Goal: Task Accomplishment & Management: Use online tool/utility

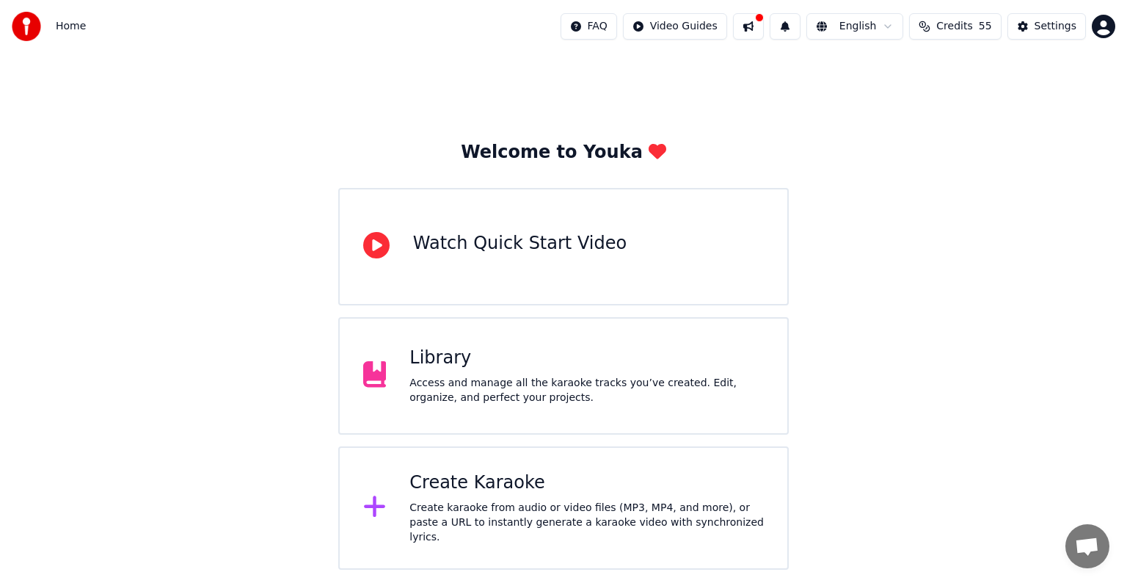
click at [423, 390] on div "Access and manage all the karaoke tracks you’ve created. Edit, organize, and pe…" at bounding box center [586, 390] width 354 height 29
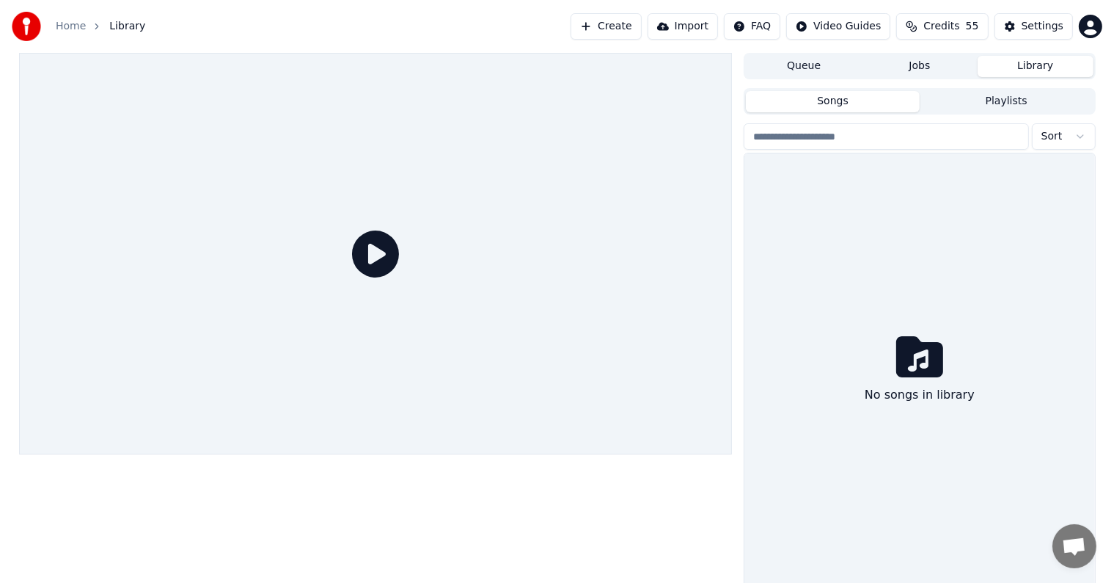
click at [423, 390] on div at bounding box center [376, 253] width 714 height 401
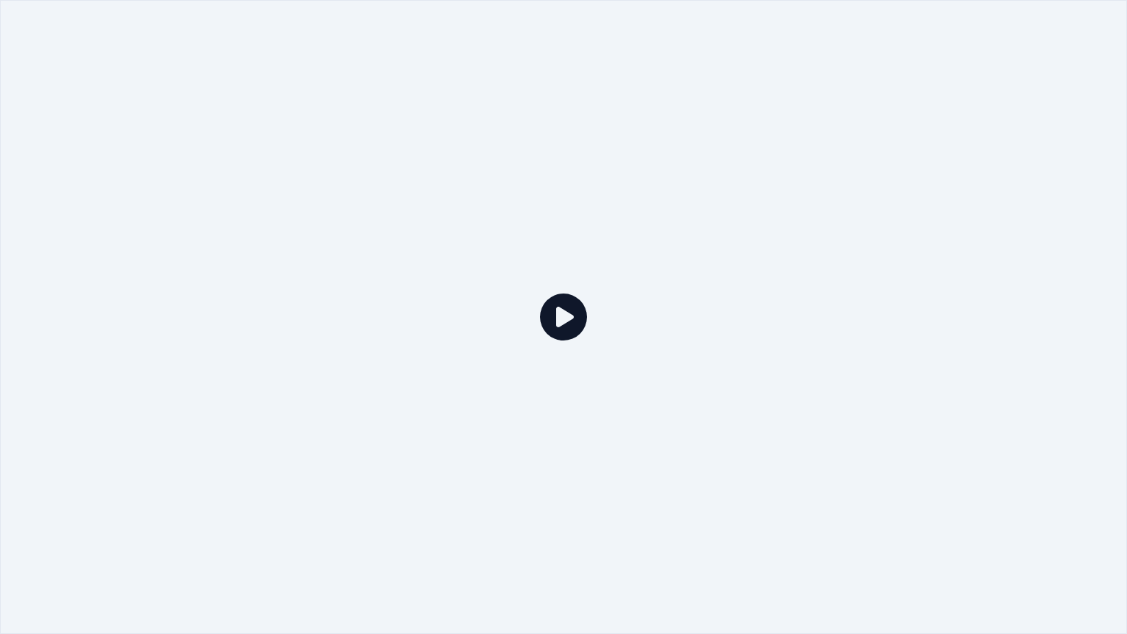
click at [561, 318] on icon at bounding box center [563, 316] width 47 height 47
click at [561, 315] on icon at bounding box center [563, 316] width 47 height 47
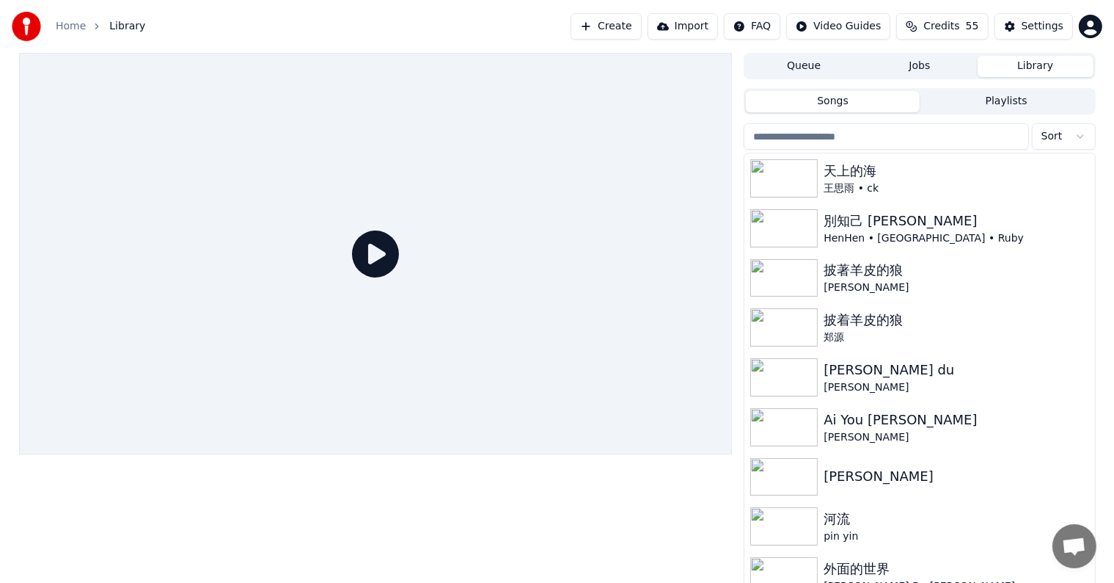
click at [561, 299] on div at bounding box center [376, 253] width 714 height 401
click at [626, 33] on button "Create" at bounding box center [606, 26] width 71 height 26
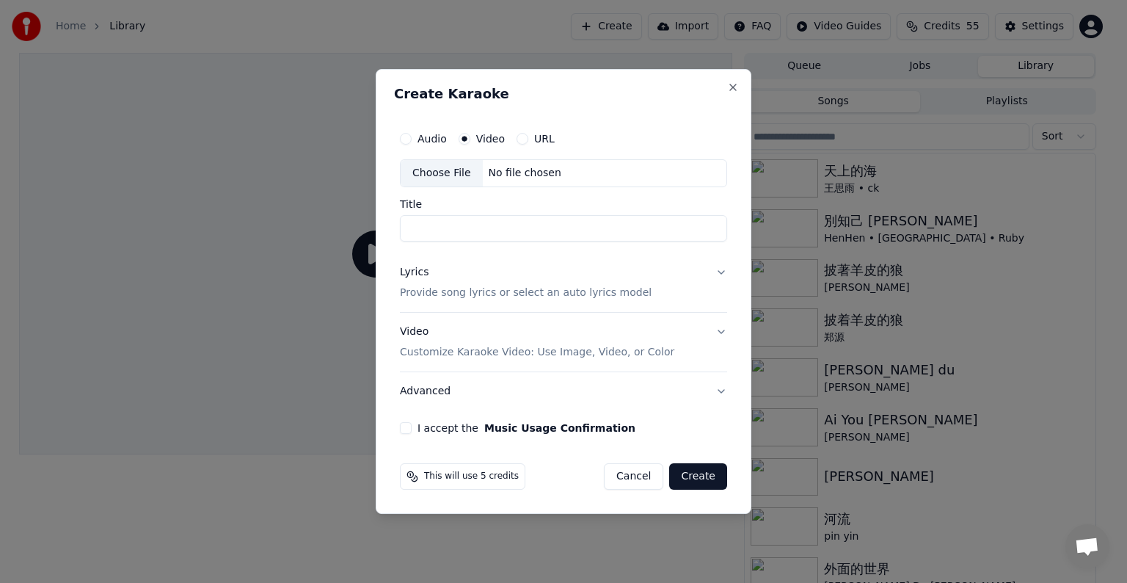
click at [467, 170] on div "Choose File" at bounding box center [442, 173] width 82 height 26
click at [731, 85] on button "Close" at bounding box center [733, 87] width 12 height 12
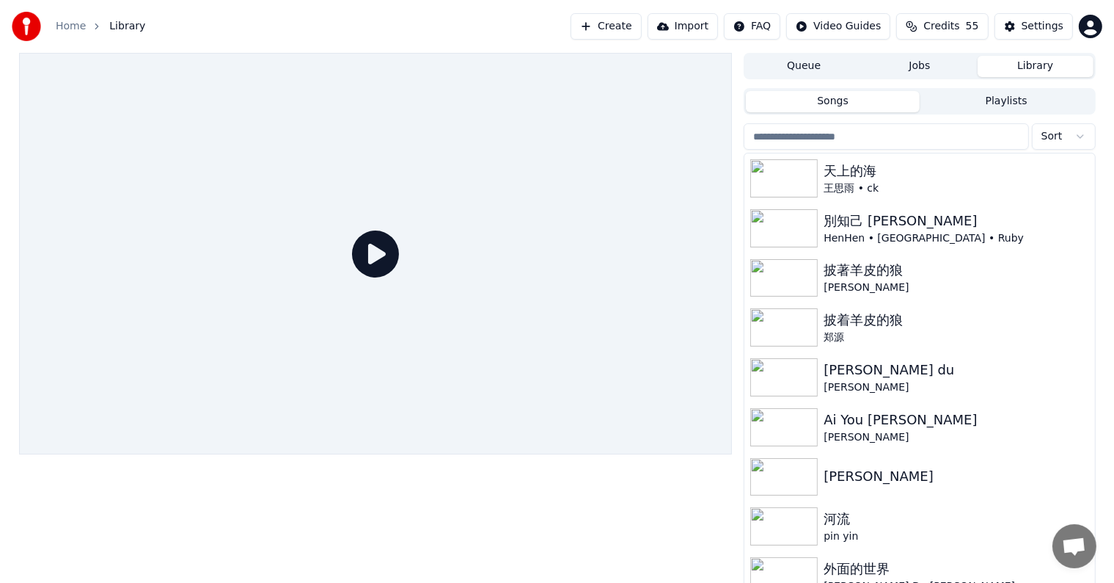
click at [630, 32] on button "Create" at bounding box center [606, 26] width 71 height 26
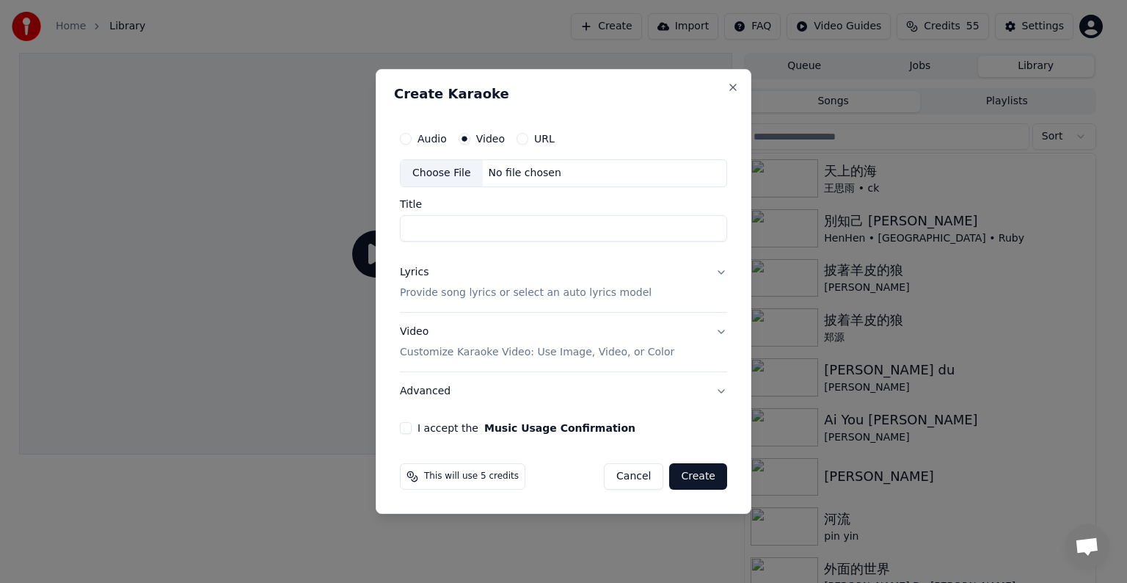
click at [522, 139] on button "URL" at bounding box center [523, 139] width 12 height 12
click at [515, 173] on input "text" at bounding box center [563, 172] width 327 height 29
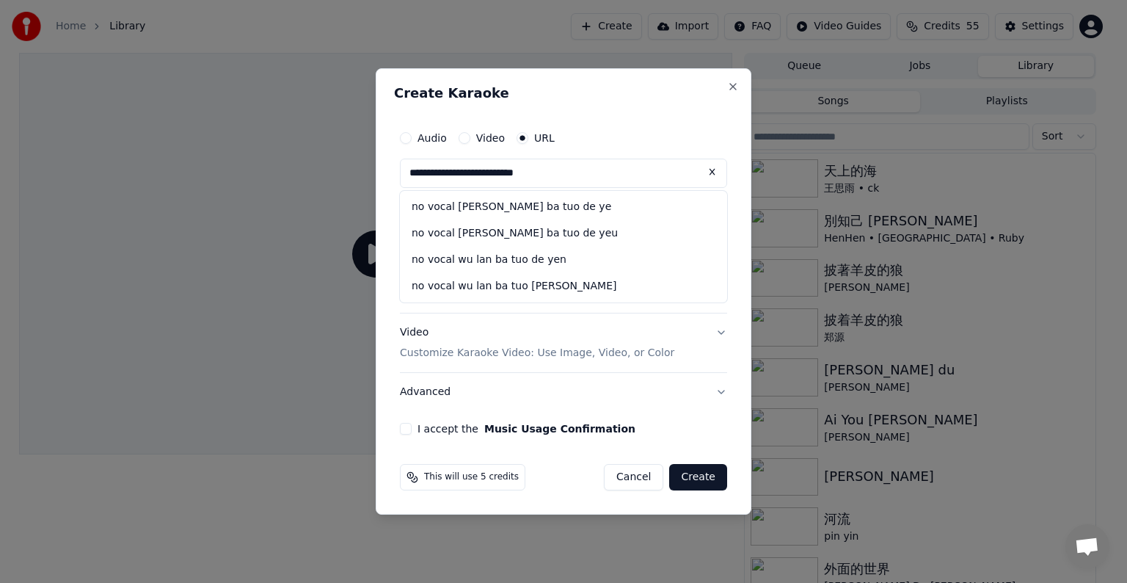
click at [590, 187] on input "**********" at bounding box center [563, 172] width 327 height 29
click at [604, 178] on input "**********" at bounding box center [563, 172] width 327 height 29
type input "**********"
click at [543, 211] on div "no vocal wu lan ba tuo de ye" at bounding box center [563, 207] width 327 height 26
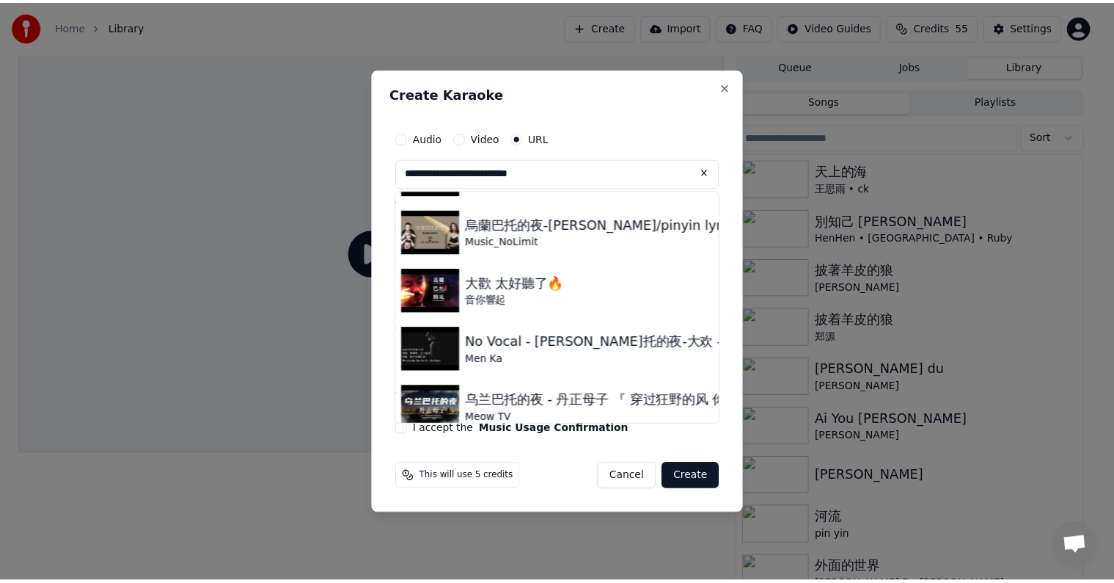
scroll to position [521, 0]
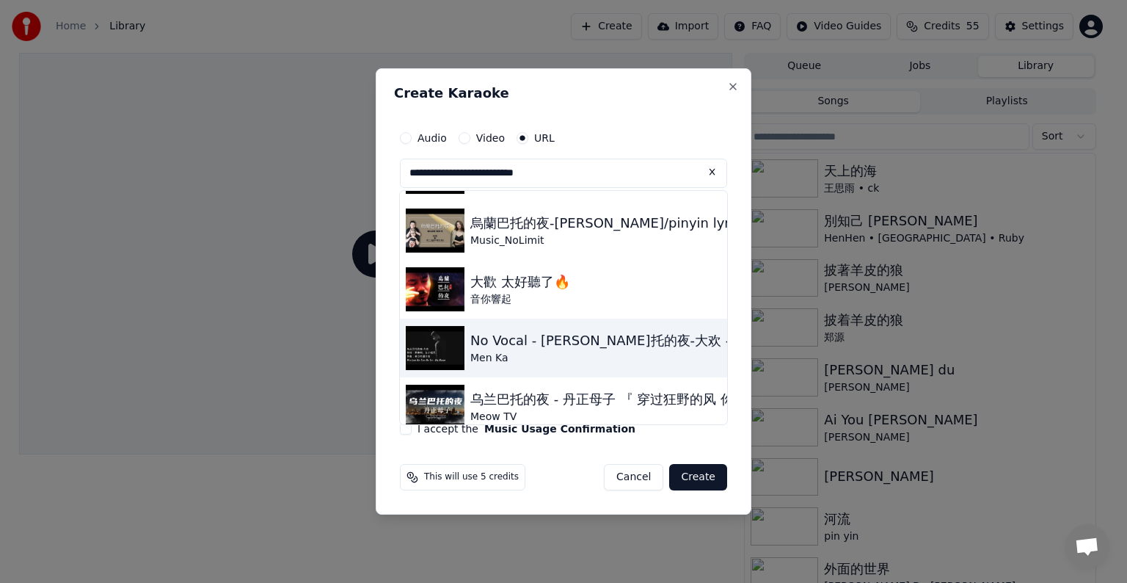
click at [456, 349] on img at bounding box center [435, 348] width 59 height 44
type input "**********"
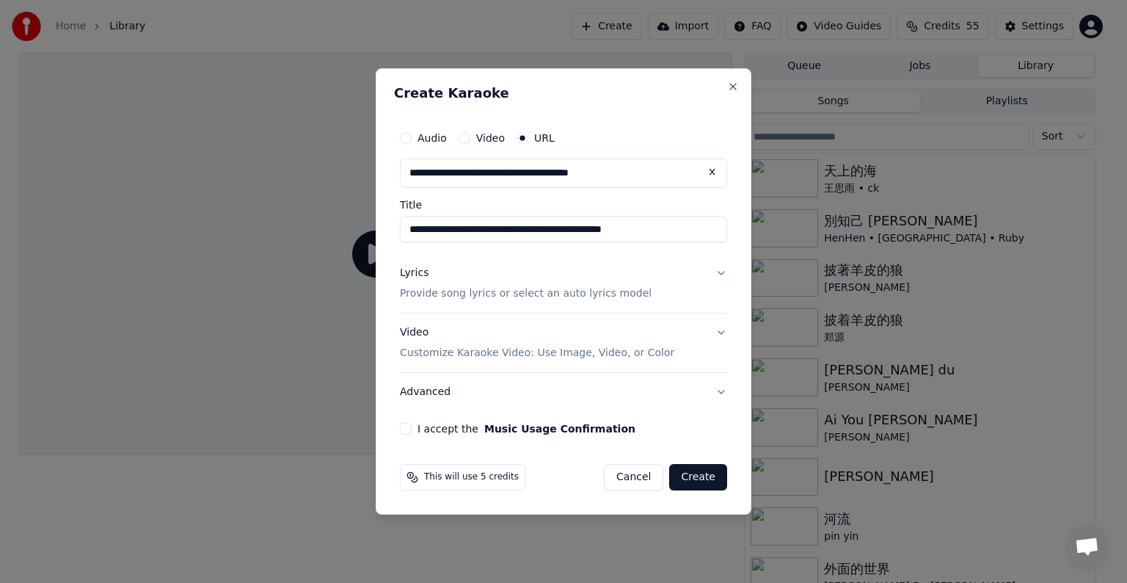
click at [456, 349] on p "Customize Karaoke Video: Use Image, Video, or Color" at bounding box center [537, 353] width 274 height 15
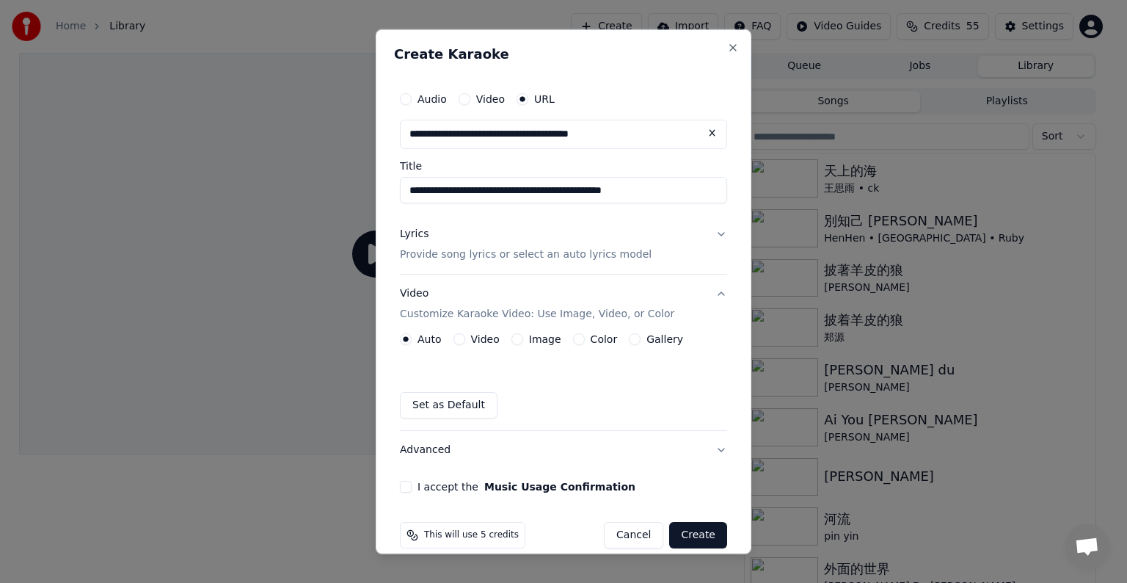
click at [707, 235] on button "Lyrics Provide song lyrics or select an auto lyrics model" at bounding box center [563, 244] width 327 height 59
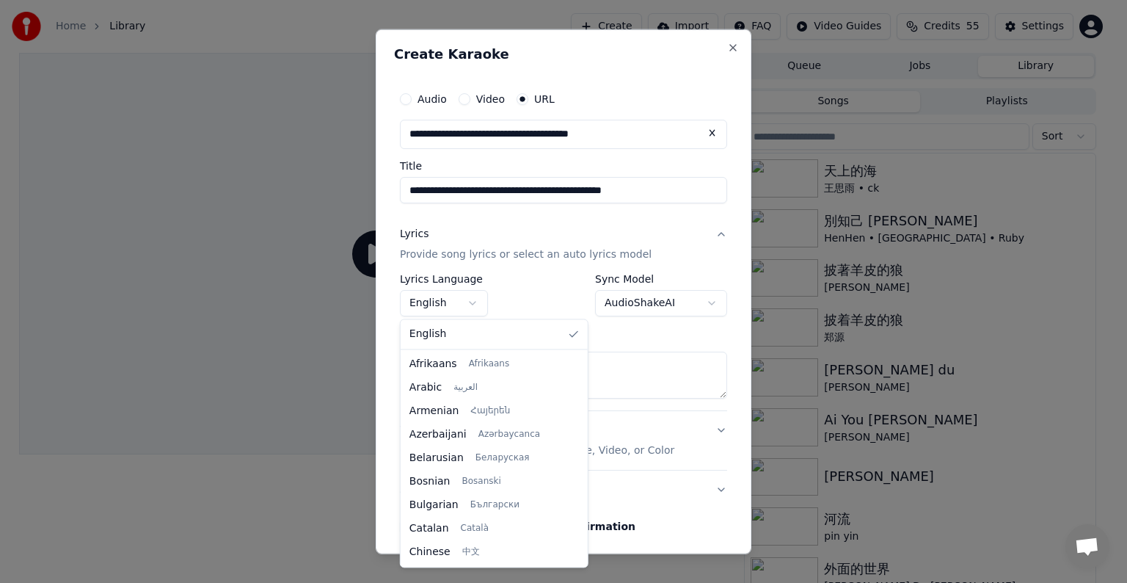
click at [470, 304] on body "**********" at bounding box center [557, 291] width 1114 height 583
select select "**"
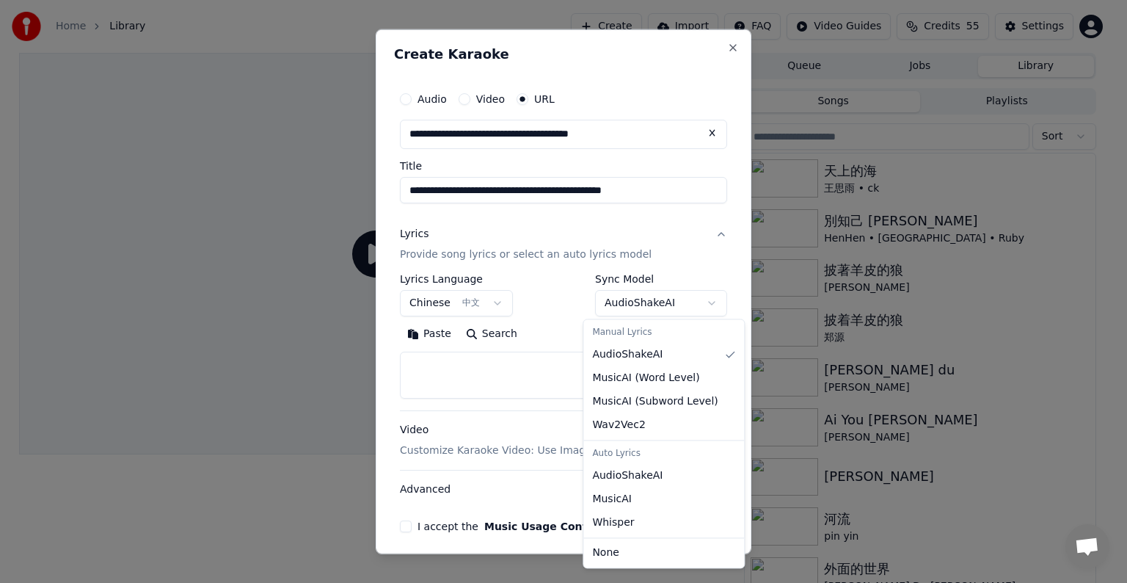
click at [686, 304] on body "**********" at bounding box center [557, 291] width 1114 height 583
select select "****"
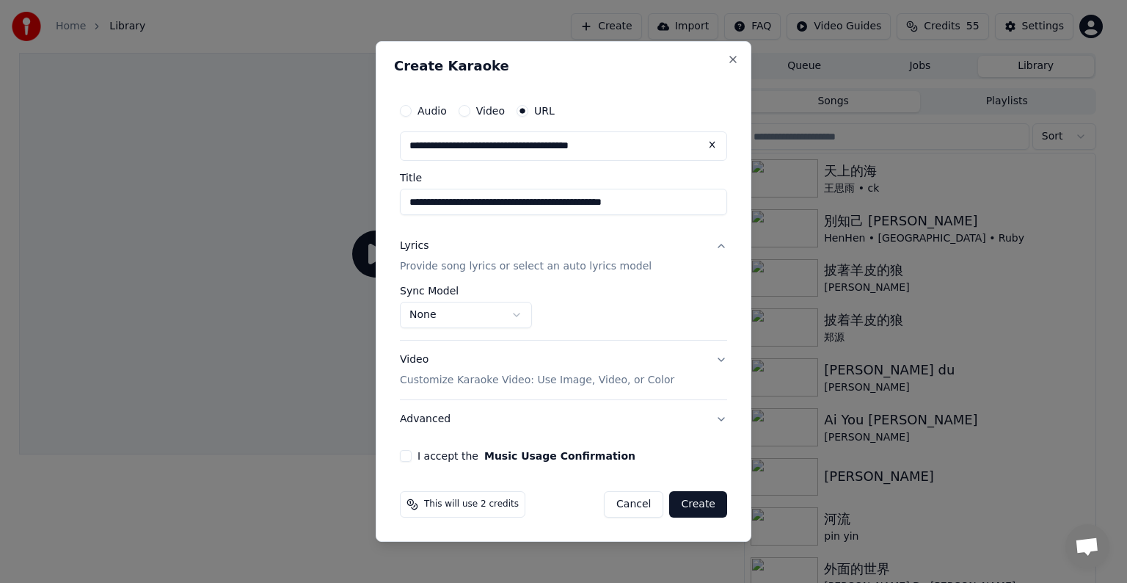
click at [400, 451] on button "I accept the Music Usage Confirmation" at bounding box center [406, 456] width 12 height 12
click at [698, 501] on button "Create" at bounding box center [698, 504] width 58 height 26
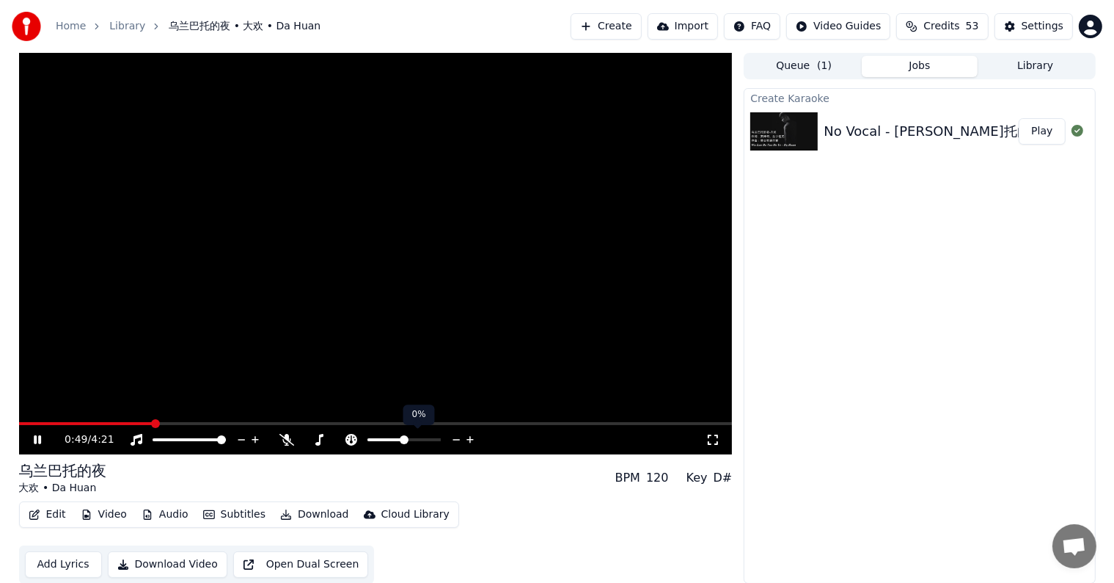
click at [455, 438] on icon at bounding box center [457, 439] width 14 height 15
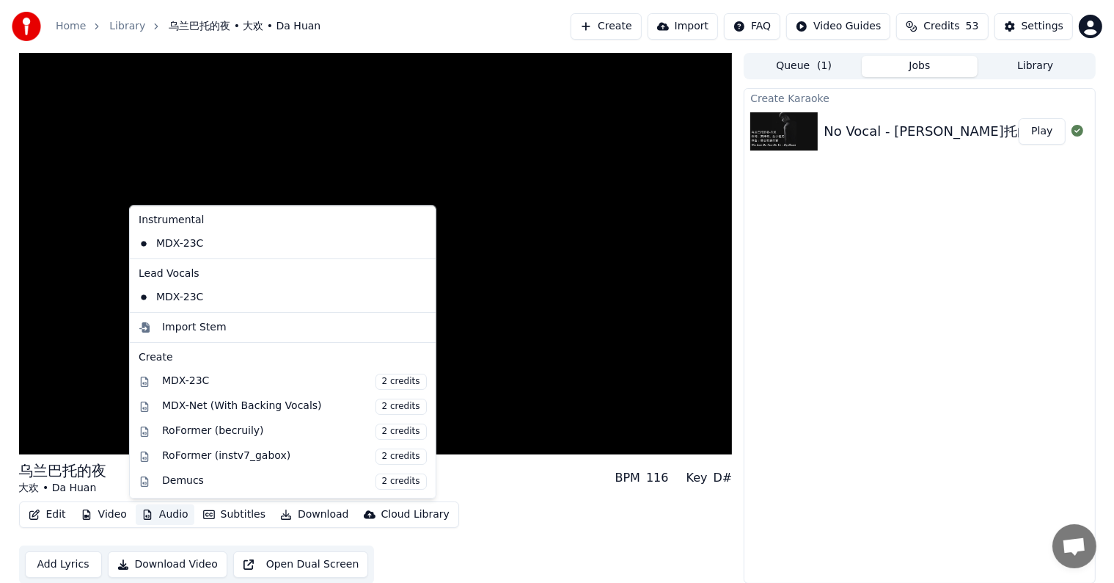
click at [156, 513] on button "Audio" at bounding box center [165, 514] width 59 height 21
click at [206, 401] on div "MDX-Net (With Backing Vocals) 2 credits" at bounding box center [294, 406] width 265 height 16
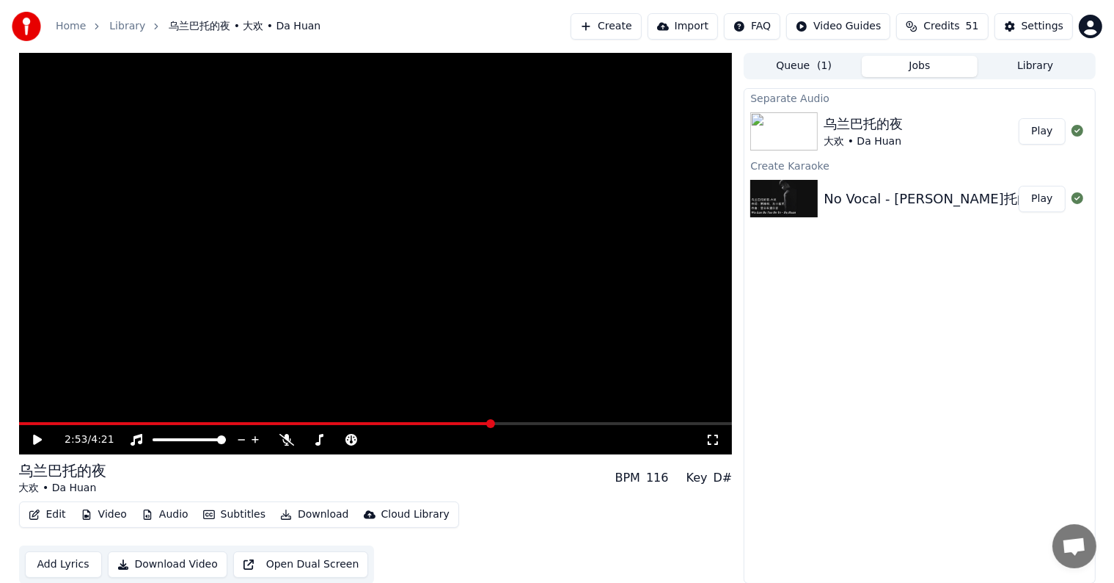
click at [1039, 135] on button "Play" at bounding box center [1042, 131] width 46 height 26
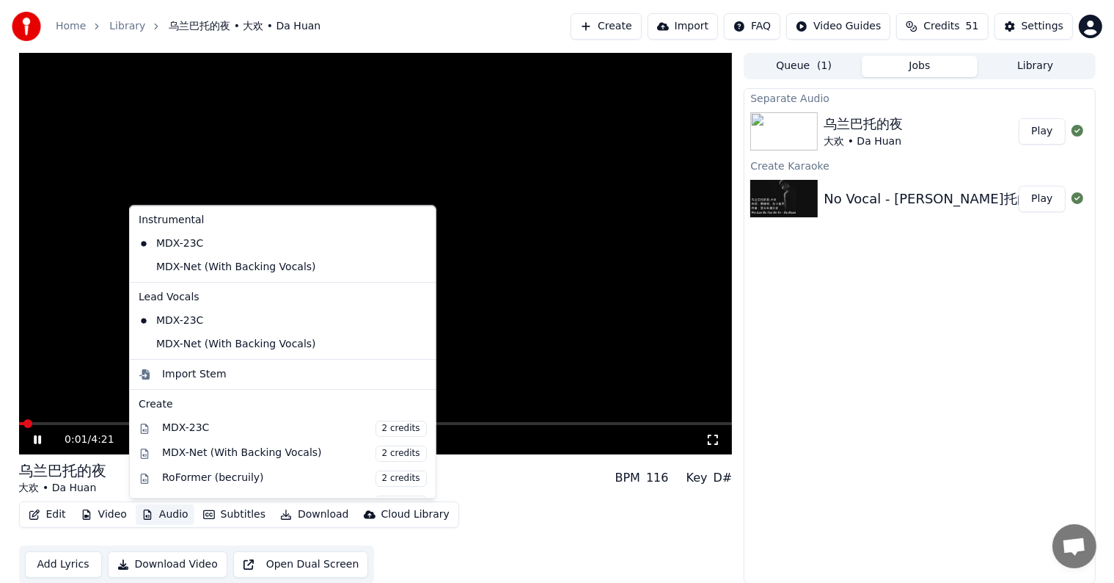
click at [160, 510] on button "Audio" at bounding box center [165, 514] width 59 height 21
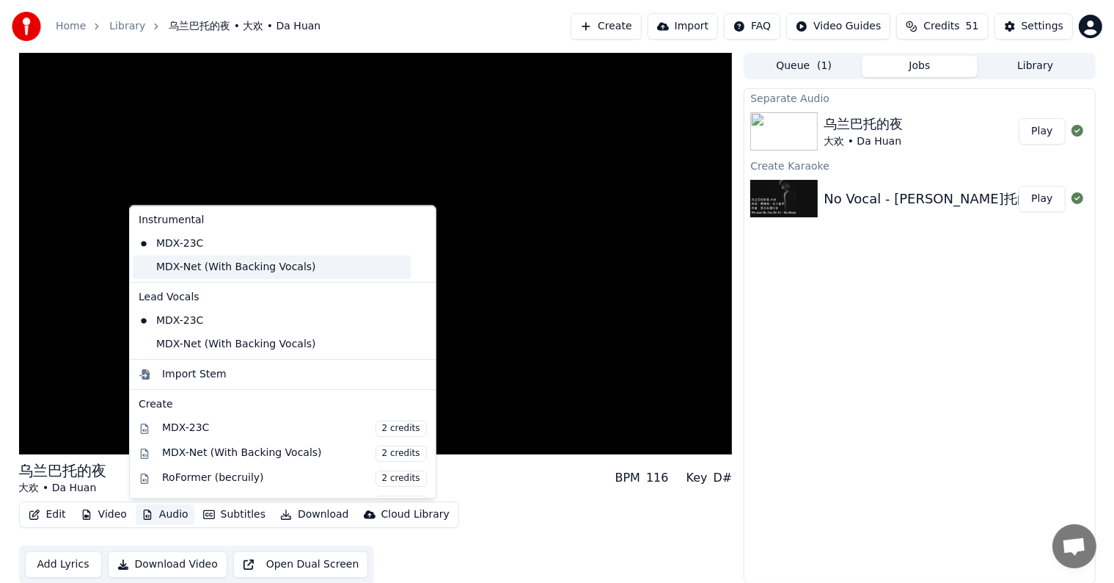
click at [141, 270] on div "MDX-Net (With Backing Vocals)" at bounding box center [272, 266] width 278 height 23
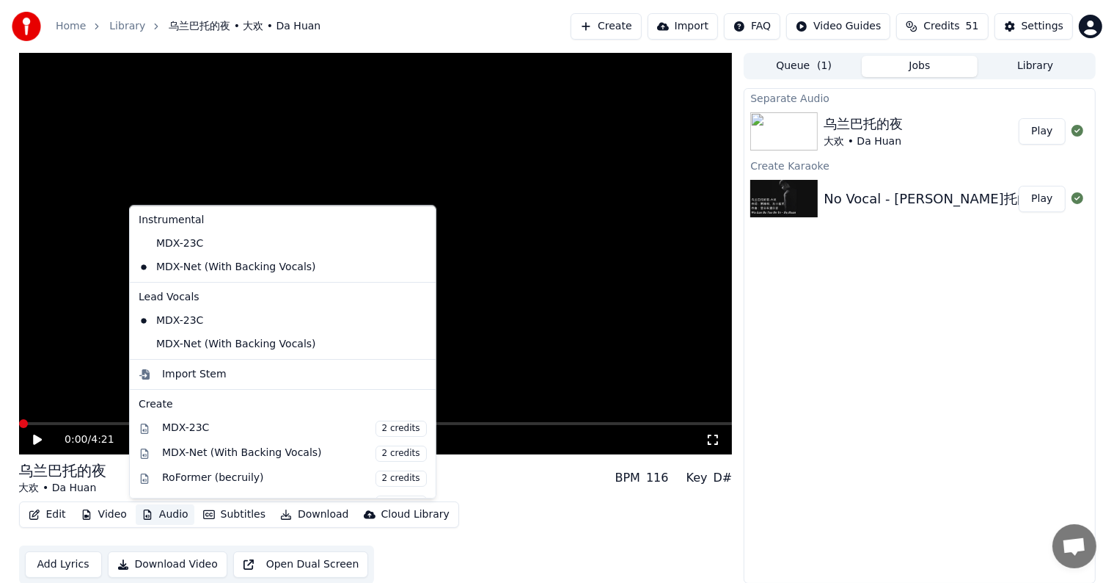
click at [153, 514] on button "Audio" at bounding box center [165, 514] width 59 height 21
click at [142, 346] on div "MDX-Net (With Backing Vocals)" at bounding box center [272, 343] width 278 height 23
click at [153, 514] on button "Audio" at bounding box center [165, 514] width 59 height 21
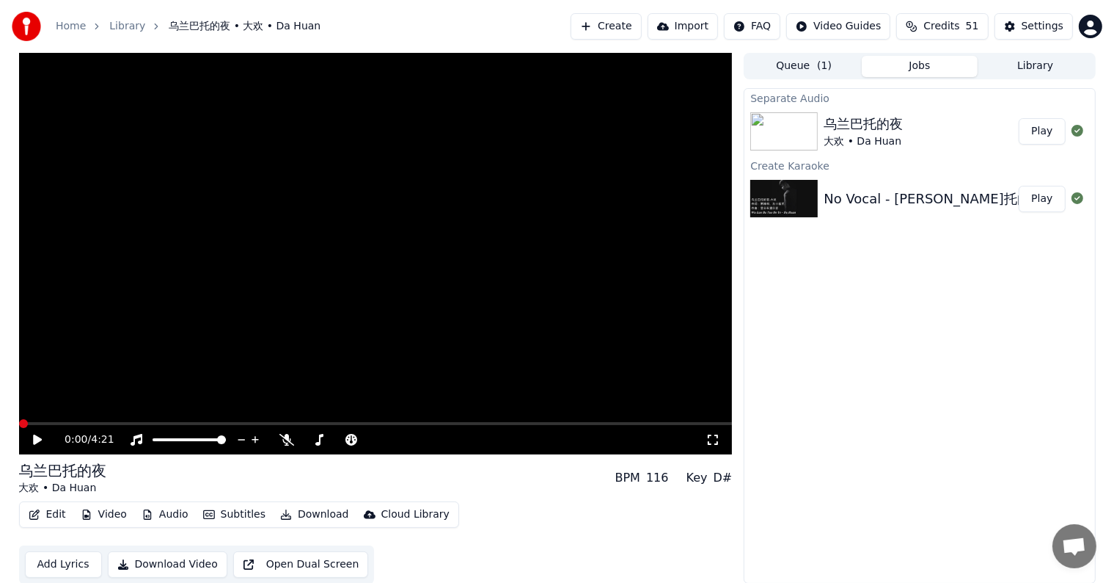
click at [39, 434] on icon at bounding box center [48, 440] width 34 height 12
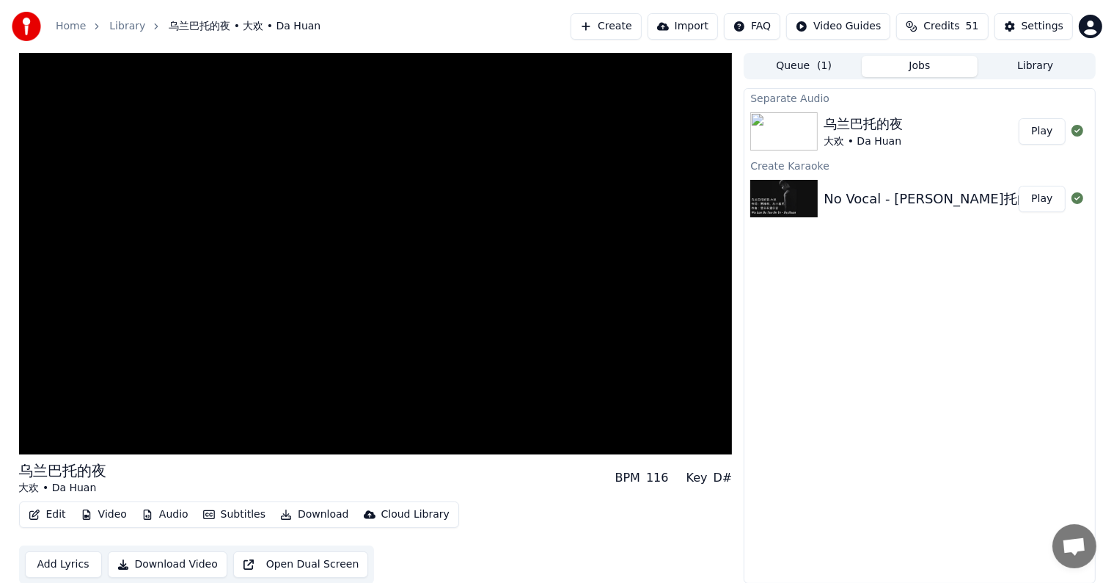
click at [158, 511] on button "Audio" at bounding box center [165, 514] width 59 height 21
click at [817, 373] on div "Separate Audio 乌兰巴托的夜 大欢 • Da Huan Play Create Karaoke No Vocal - 乌兰巴托的夜-大欢 - W…" at bounding box center [919, 335] width 351 height 495
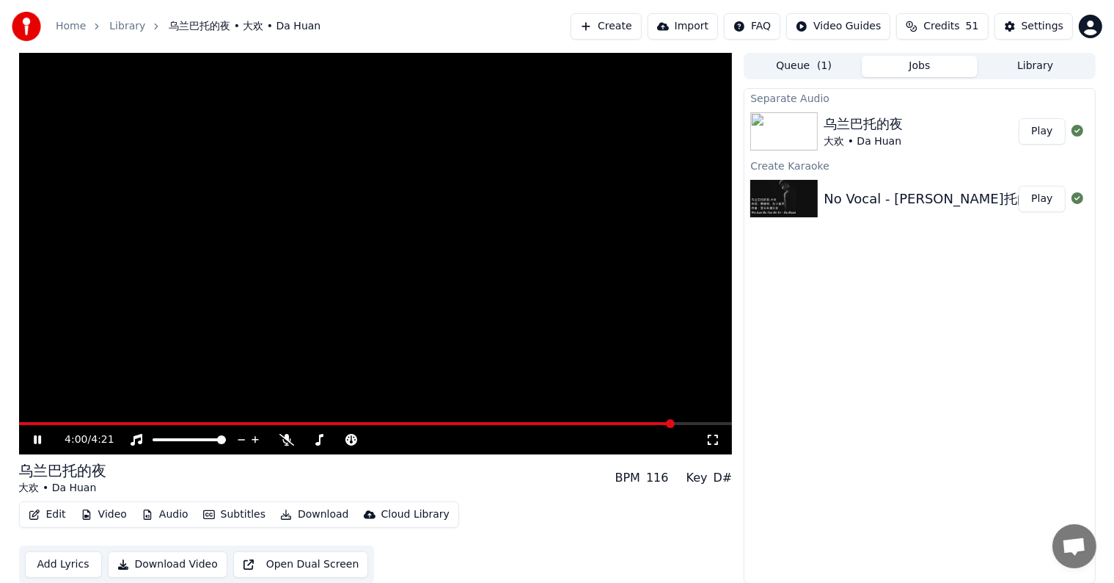
click at [41, 445] on icon at bounding box center [48, 440] width 34 height 12
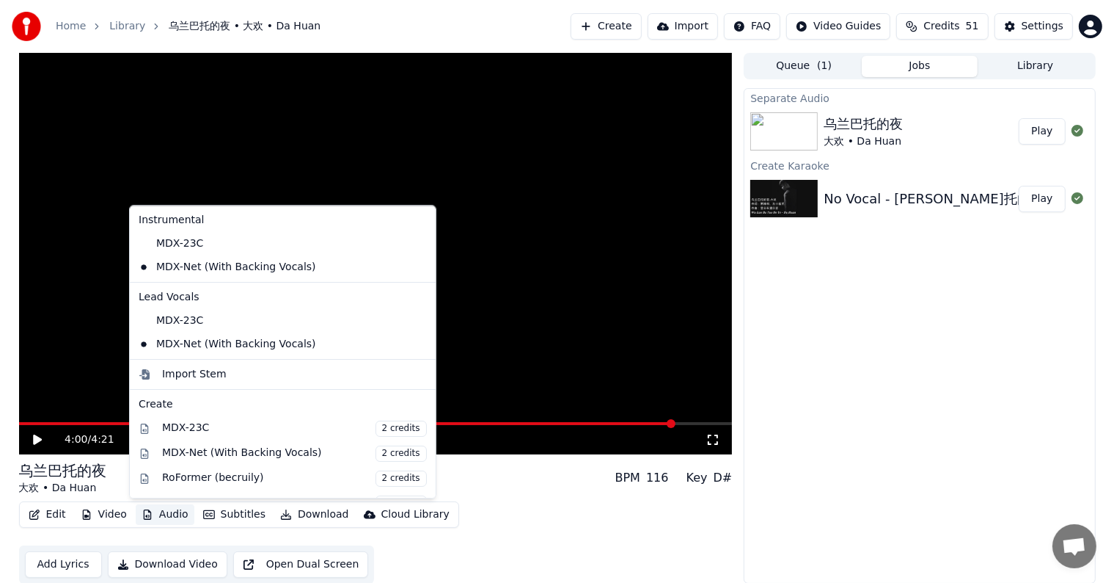
click at [157, 514] on button "Audio" at bounding box center [165, 514] width 59 height 21
click at [148, 322] on div "MDX-23C" at bounding box center [272, 320] width 278 height 23
click at [166, 514] on button "Audio" at bounding box center [165, 514] width 59 height 21
click at [148, 247] on div "MDX-23C" at bounding box center [272, 243] width 278 height 23
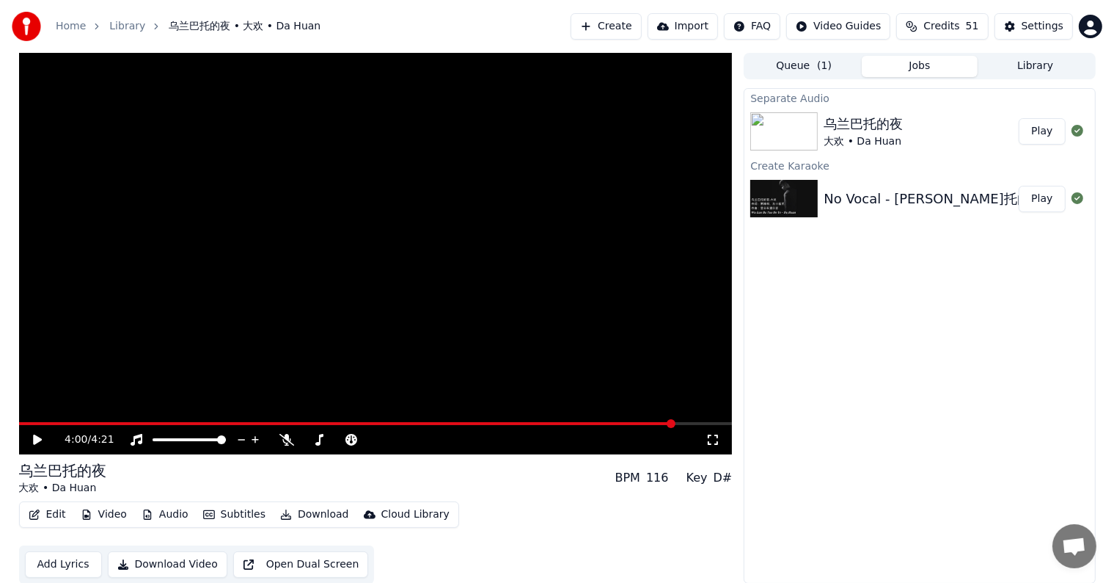
click at [34, 439] on icon at bounding box center [37, 439] width 9 height 10
click at [133, 423] on span at bounding box center [76, 423] width 114 height 3
click at [28, 423] on span at bounding box center [357, 423] width 676 height 3
click at [92, 423] on span at bounding box center [376, 423] width 714 height 3
click at [179, 424] on span at bounding box center [376, 423] width 714 height 3
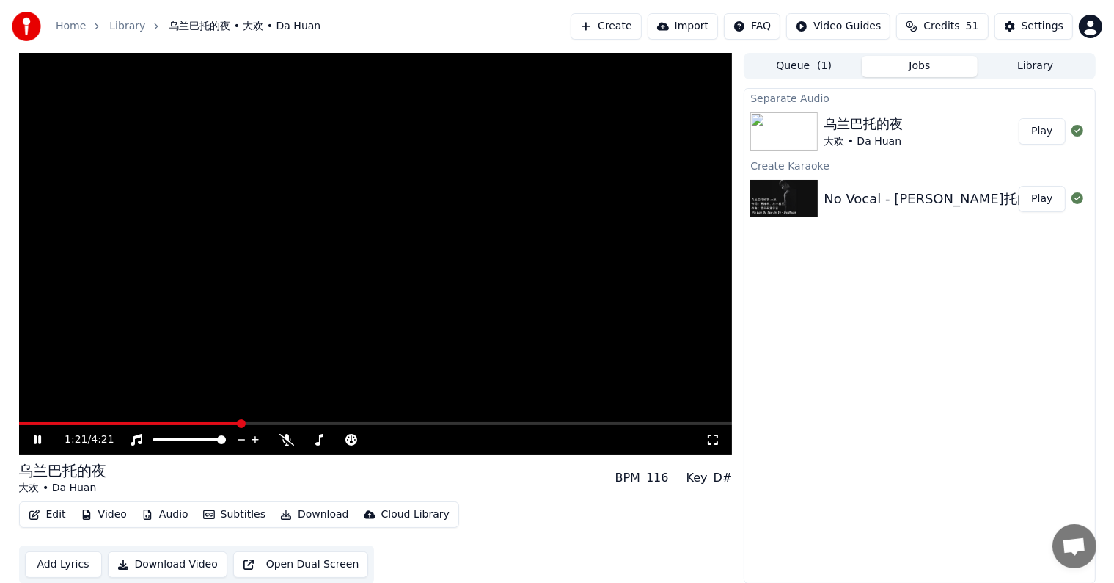
click at [239, 422] on span at bounding box center [376, 423] width 714 height 3
click at [35, 434] on icon at bounding box center [48, 440] width 34 height 12
click at [308, 517] on button "Download" at bounding box center [314, 514] width 81 height 21
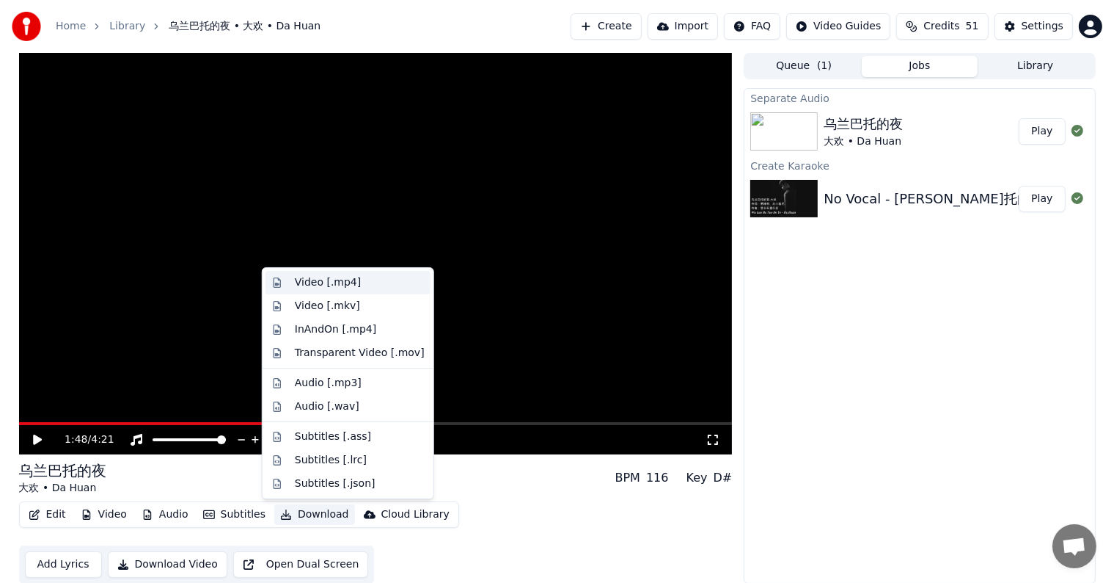
click at [348, 286] on div "Video [.mp4]" at bounding box center [328, 282] width 66 height 15
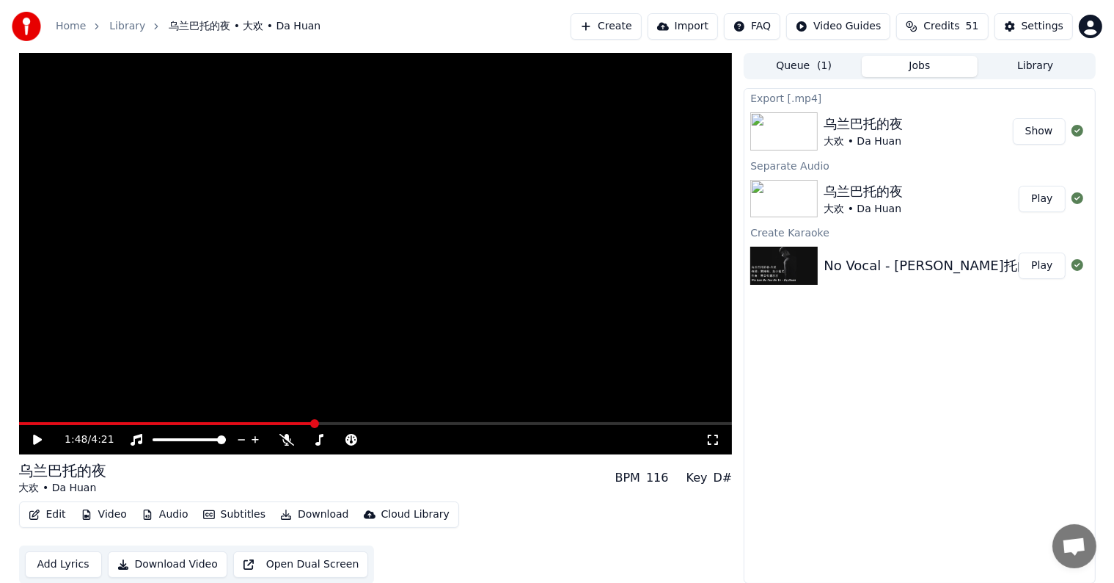
click at [1038, 128] on button "Show" at bounding box center [1039, 131] width 53 height 26
click at [87, 423] on span at bounding box center [53, 423] width 68 height 3
click at [38, 439] on icon at bounding box center [37, 439] width 9 height 10
click at [97, 421] on video at bounding box center [376, 253] width 714 height 401
click at [98, 421] on video at bounding box center [376, 253] width 714 height 401
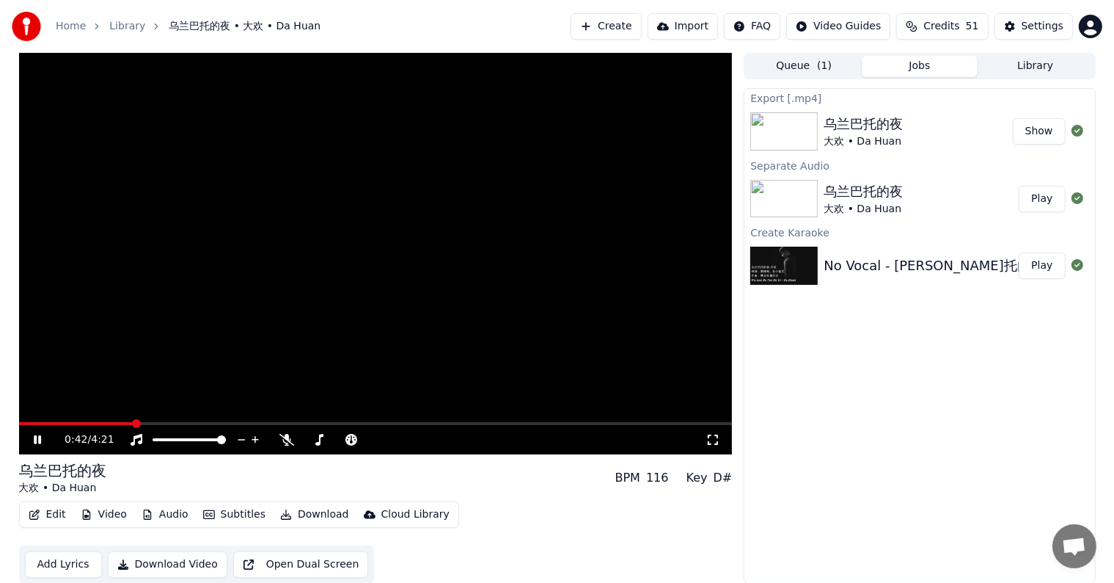
click at [98, 421] on video at bounding box center [376, 253] width 714 height 401
click at [98, 423] on span at bounding box center [58, 423] width 79 height 3
click at [35, 437] on icon at bounding box center [37, 439] width 9 height 10
click at [65, 424] on span at bounding box center [42, 423] width 46 height 3
click at [34, 432] on div "3:14 / 4:21" at bounding box center [376, 439] width 702 height 15
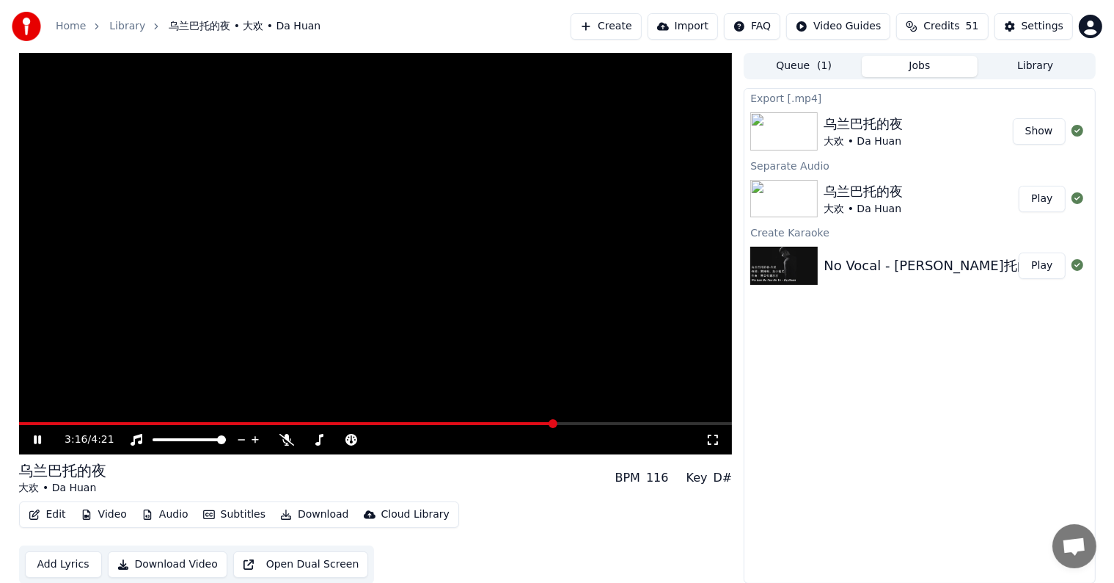
click at [36, 437] on icon at bounding box center [37, 439] width 7 height 9
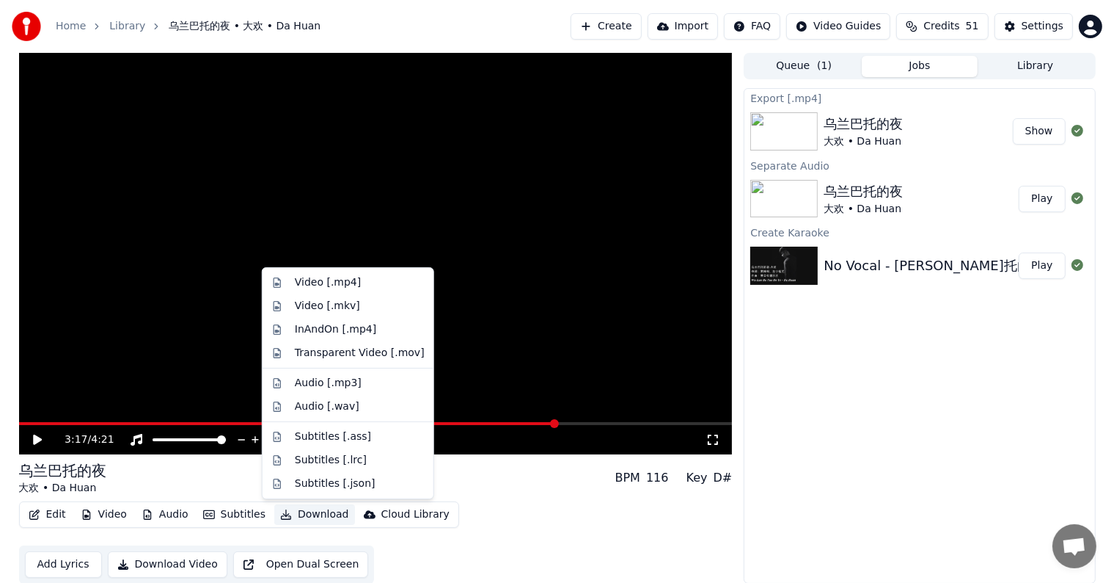
click at [310, 513] on button "Download" at bounding box center [314, 514] width 81 height 21
click at [345, 307] on div "Video [.mkv]" at bounding box center [327, 306] width 65 height 15
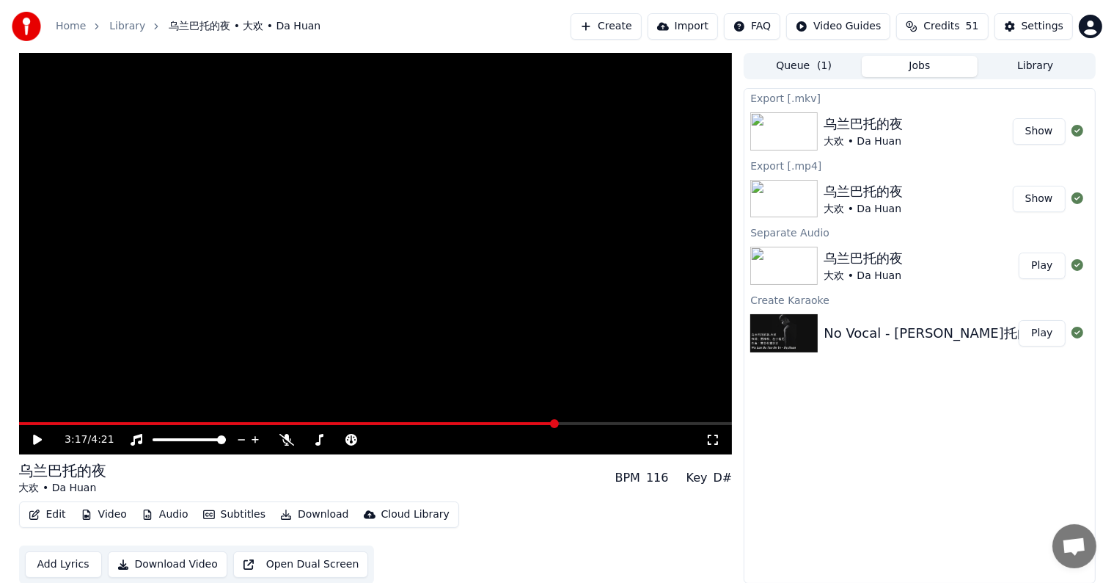
click at [1040, 123] on button "Show" at bounding box center [1039, 131] width 53 height 26
click at [431, 438] on div "3:17 / 4:21" at bounding box center [385, 439] width 641 height 15
click at [419, 437] on icon at bounding box center [424, 439] width 14 height 15
click at [438, 439] on icon at bounding box center [437, 439] width 7 height 7
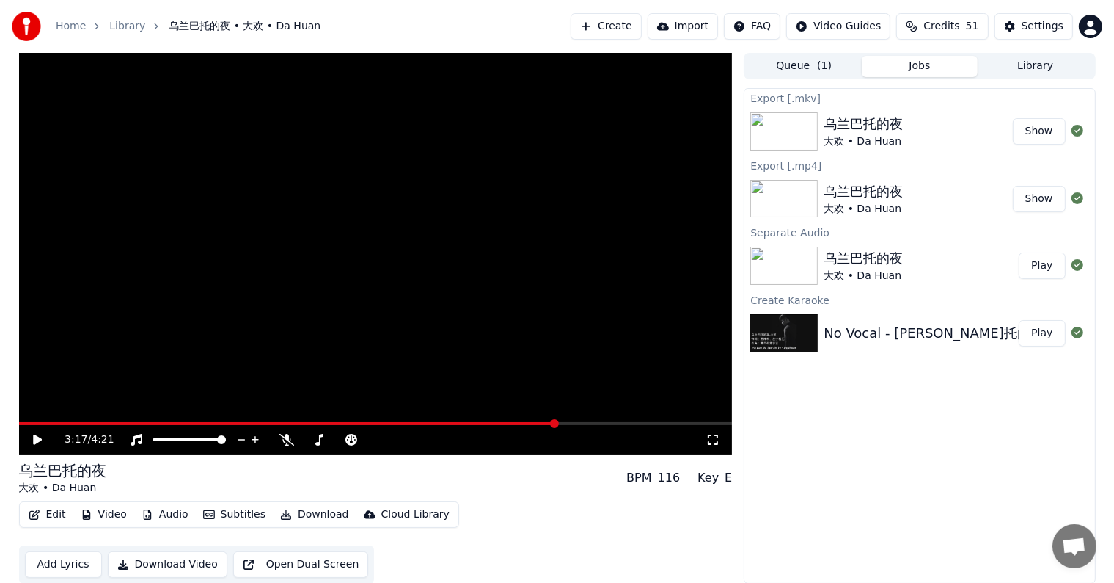
click at [36, 436] on icon at bounding box center [37, 439] width 9 height 10
click at [27, 423] on span at bounding box center [23, 423] width 8 height 3
click at [86, 423] on span at bounding box center [376, 423] width 714 height 3
click at [36, 442] on icon at bounding box center [37, 439] width 7 height 9
click at [195, 478] on div "乌兰巴托的夜 大欢 • Da Huan BPM 116 Key E" at bounding box center [376, 477] width 714 height 35
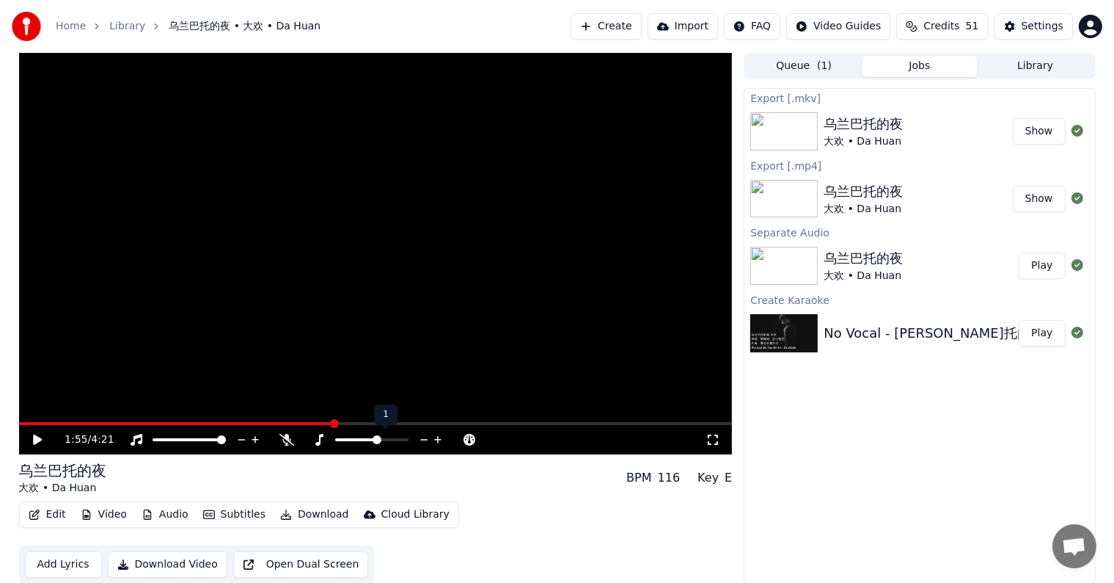
click at [437, 435] on icon at bounding box center [438, 439] width 14 height 15
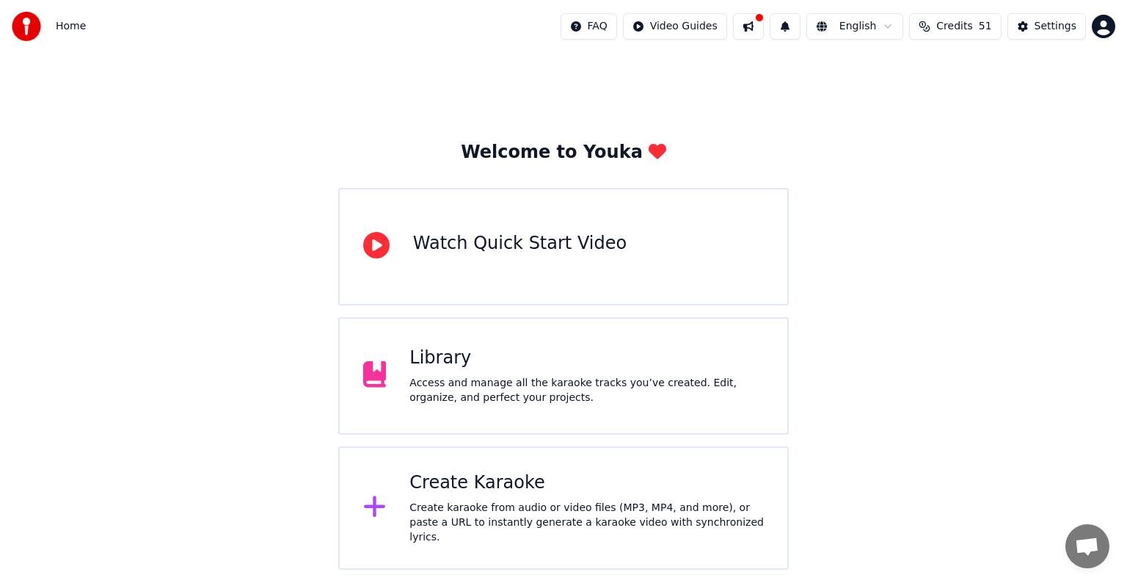
click at [601, 384] on div "Access and manage all the karaoke tracks you’ve created. Edit, organize, and pe…" at bounding box center [586, 390] width 354 height 29
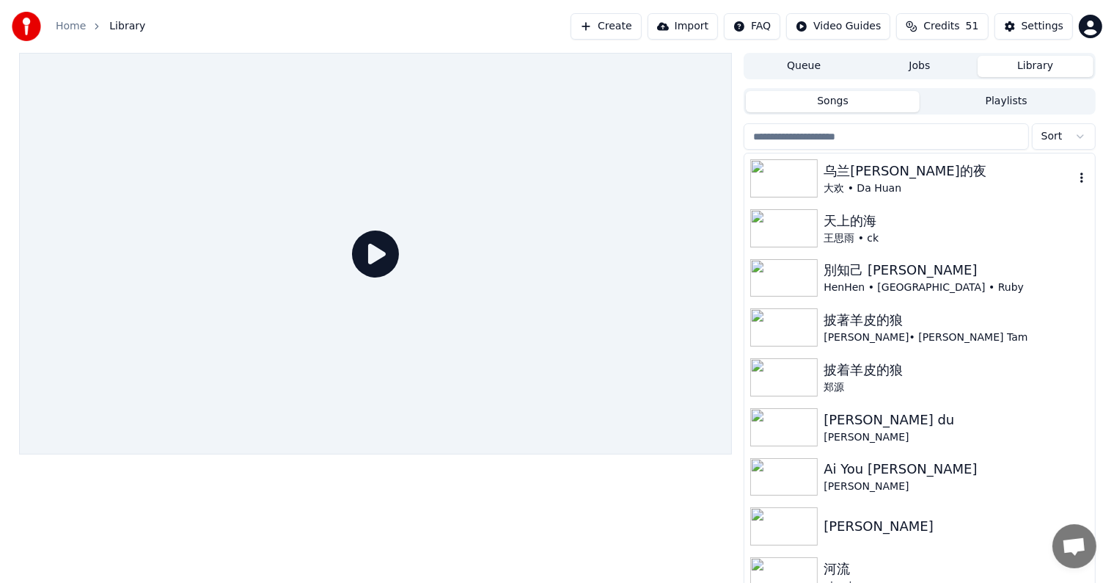
click at [807, 174] on img at bounding box center [784, 178] width 67 height 38
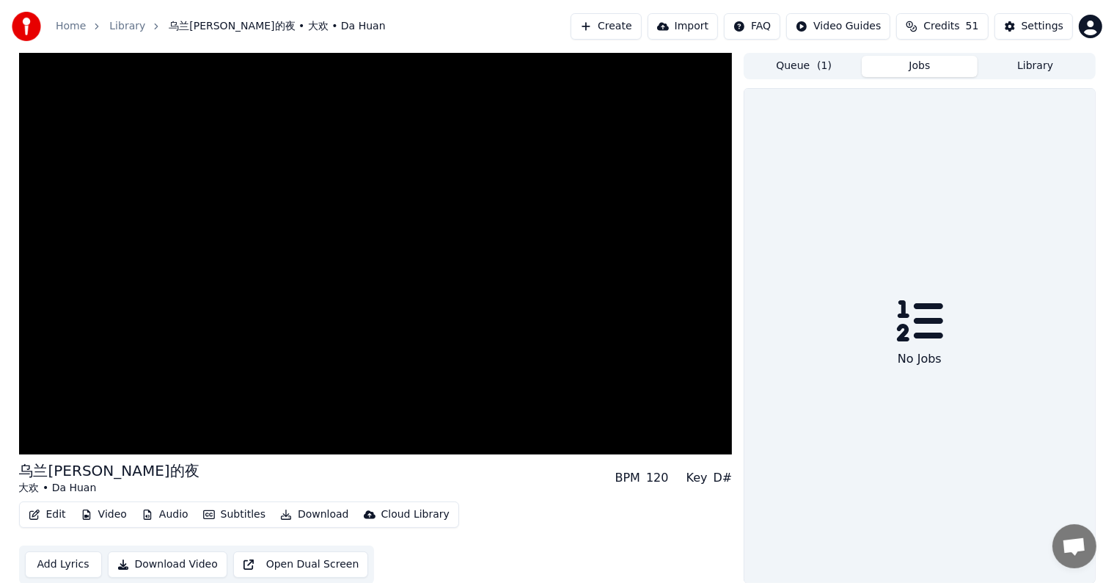
click at [932, 62] on button "Jobs" at bounding box center [920, 66] width 116 height 21
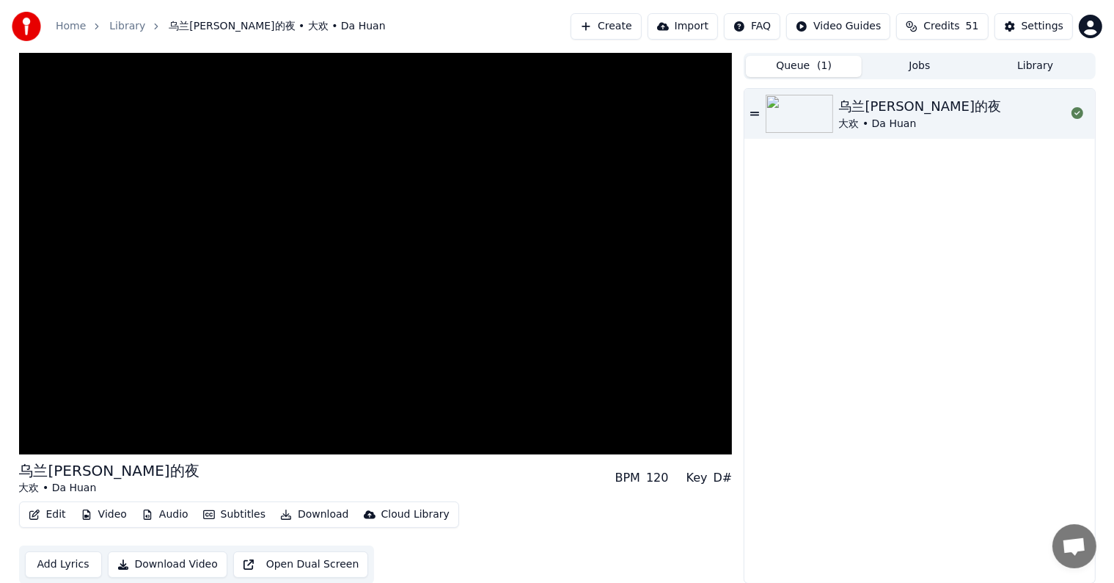
click at [819, 70] on span "( 1 )" at bounding box center [824, 66] width 15 height 15
click at [897, 126] on div "大欢 • Da Huan" at bounding box center [920, 124] width 163 height 15
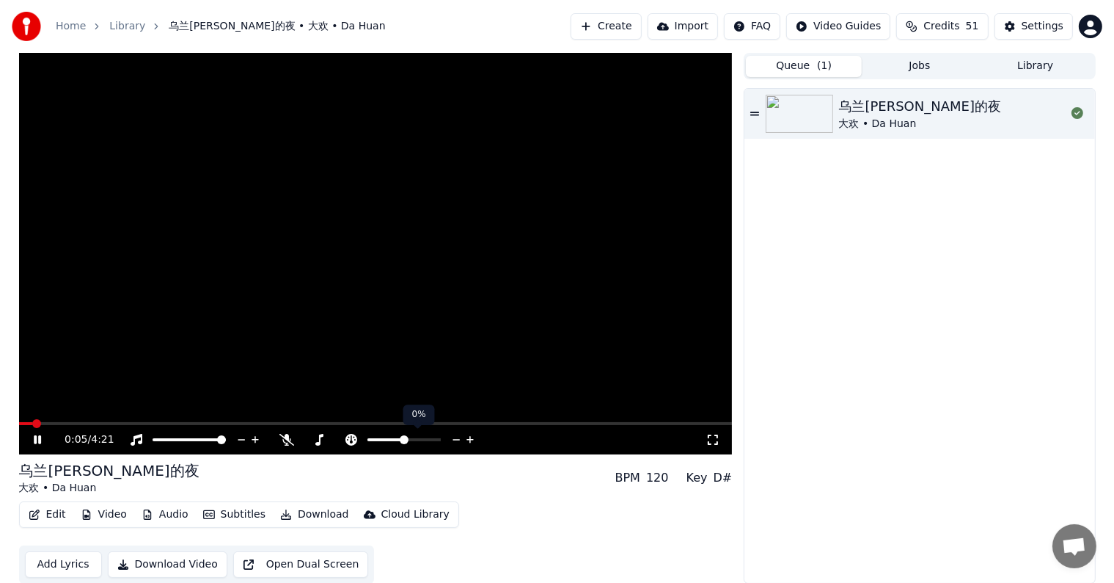
click at [450, 437] on icon at bounding box center [457, 439] width 14 height 15
click at [437, 437] on icon at bounding box center [438, 439] width 14 height 15
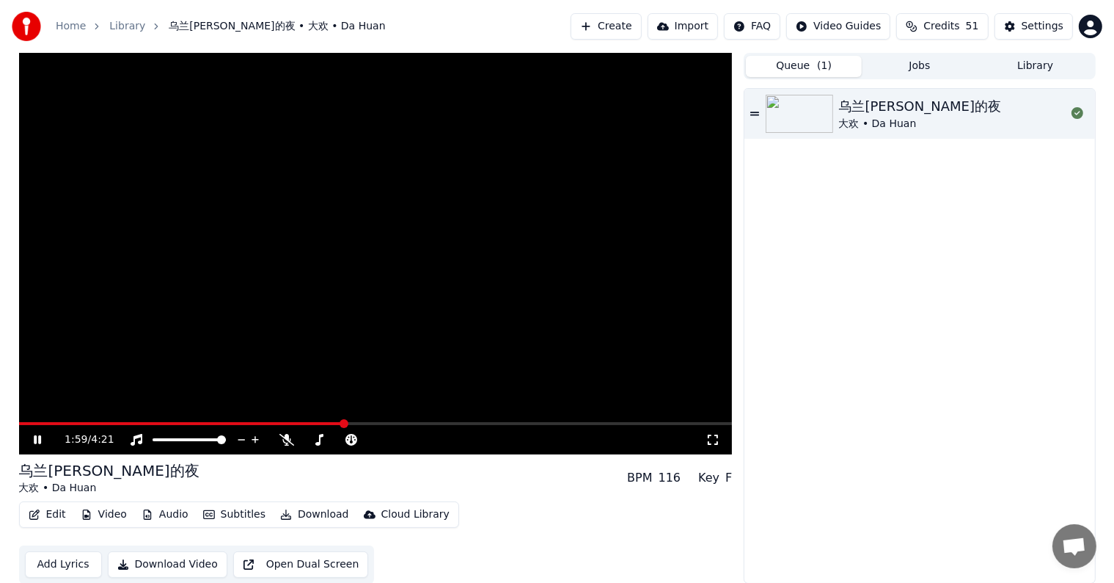
click at [35, 437] on icon at bounding box center [37, 439] width 7 height 9
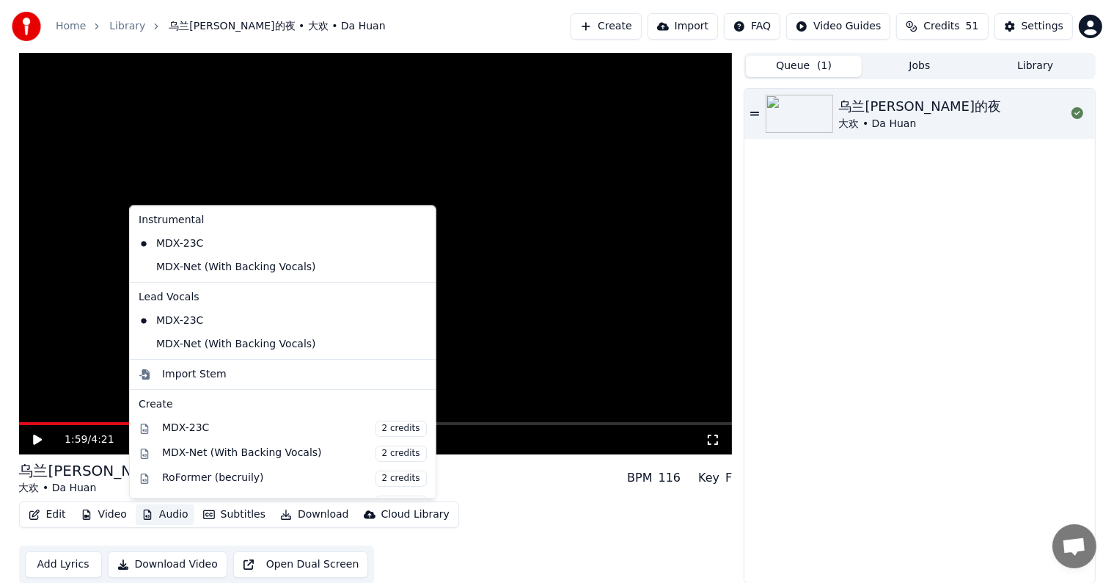
click at [160, 510] on button "Audio" at bounding box center [165, 514] width 59 height 21
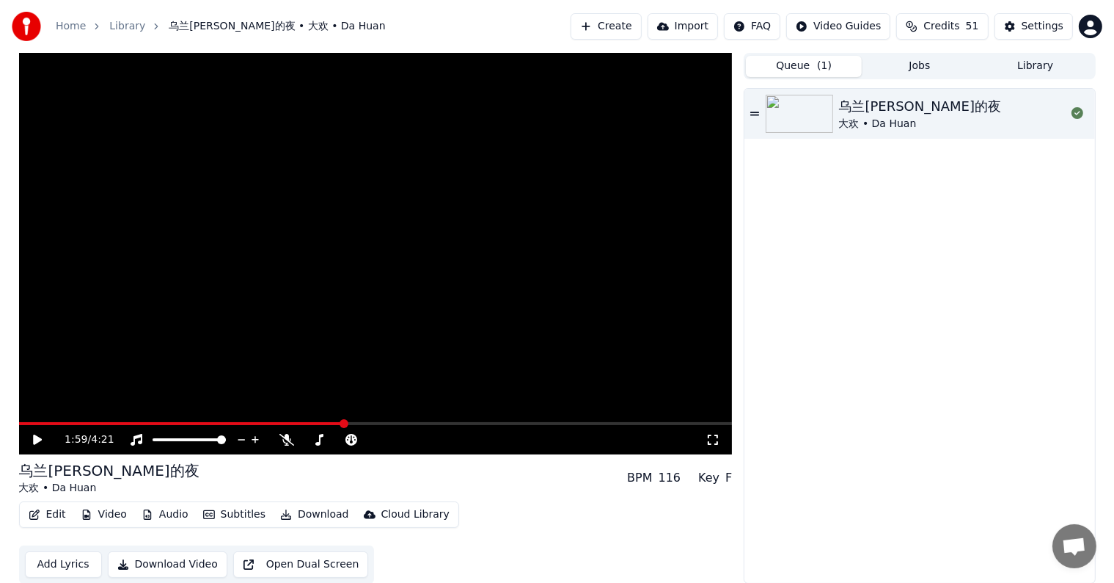
click at [492, 510] on div "Edit Video Audio Subtitles Download Cloud Library Add Lyrics Download Video Ope…" at bounding box center [376, 542] width 714 height 82
click at [630, 29] on button "Create" at bounding box center [606, 26] width 71 height 26
drag, startPoint x: 842, startPoint y: 223, endPoint x: 775, endPoint y: 239, distance: 68.7
click at [635, 18] on button "Create" at bounding box center [606, 26] width 71 height 26
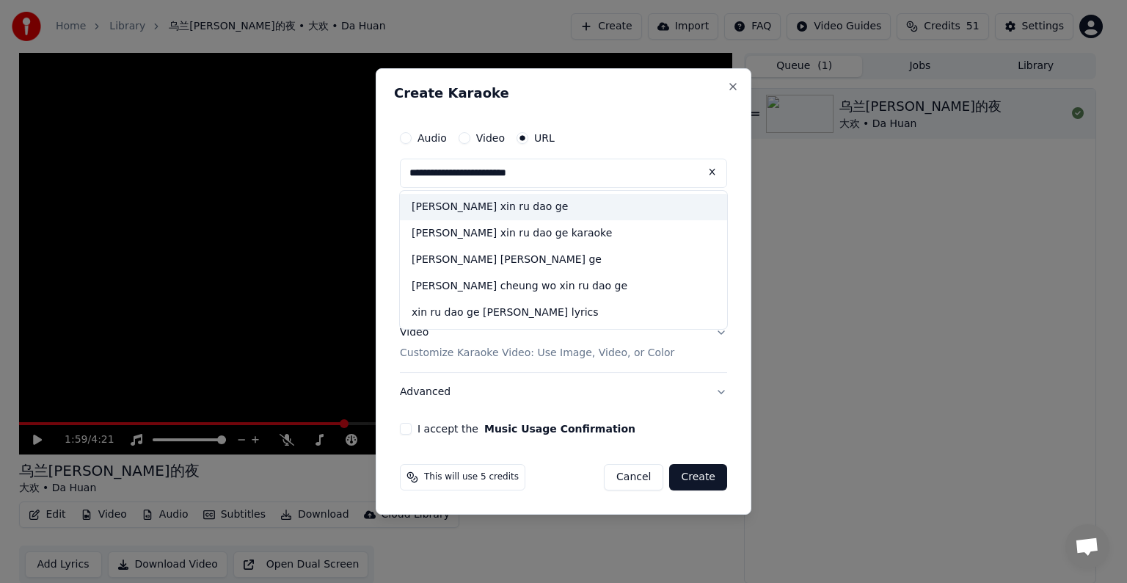
click at [561, 207] on div "[PERSON_NAME] xin ru dao ge" at bounding box center [563, 207] width 327 height 26
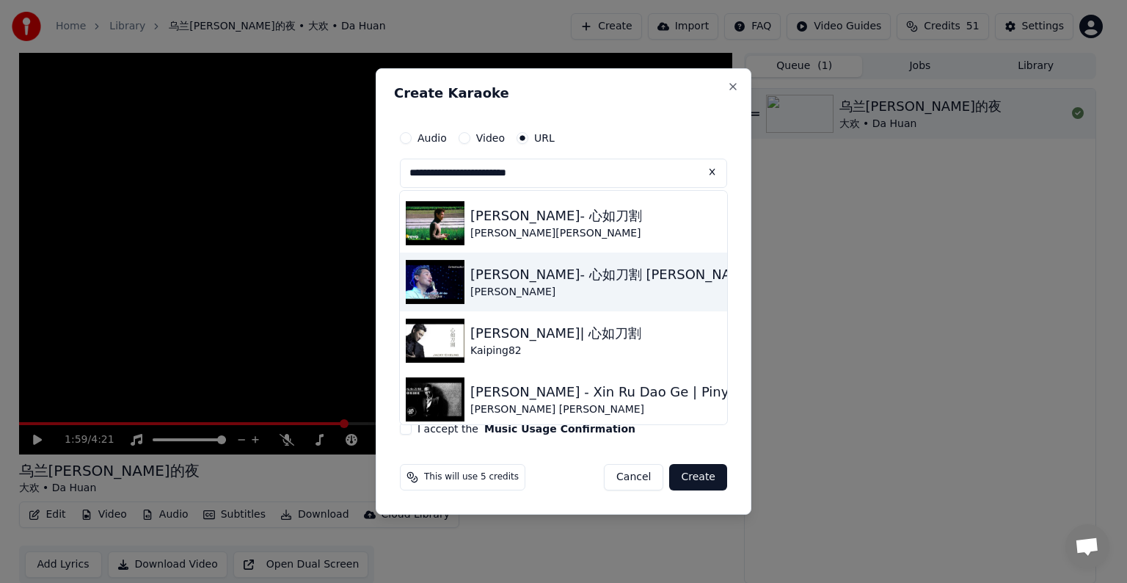
click at [514, 281] on div "[PERSON_NAME]- 心如刀割 [PERSON_NAME] XIN RU DAO KE" at bounding box center [665, 274] width 390 height 21
type input "**********"
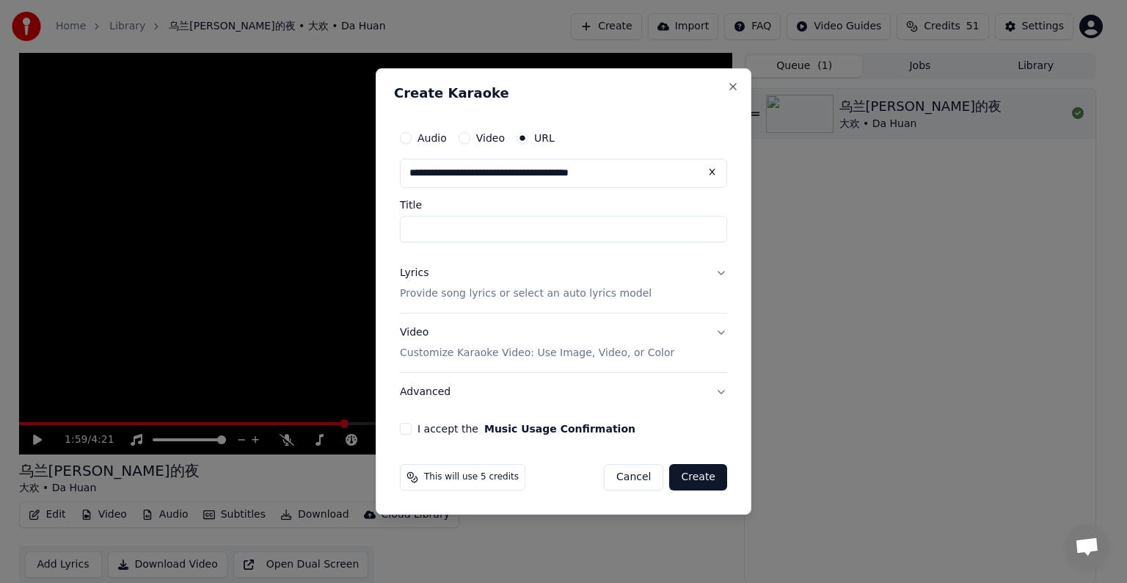
type input "**********"
click at [514, 281] on div "Lyrics Provide song lyrics or select an auto lyrics model" at bounding box center [526, 283] width 252 height 35
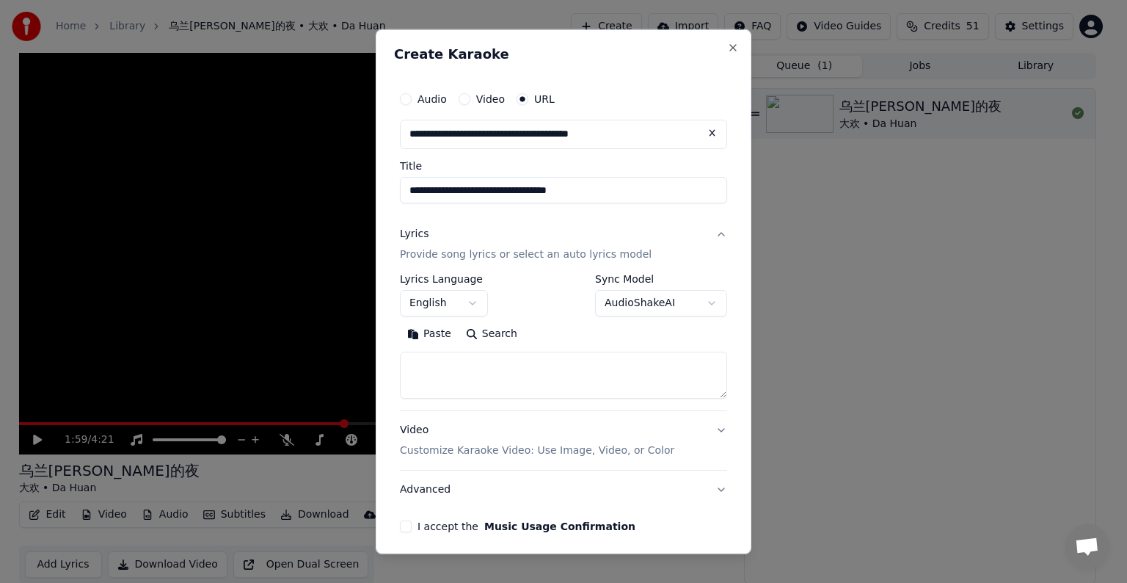
click at [706, 235] on button "Lyrics Provide song lyrics or select an auto lyrics model" at bounding box center [563, 244] width 327 height 59
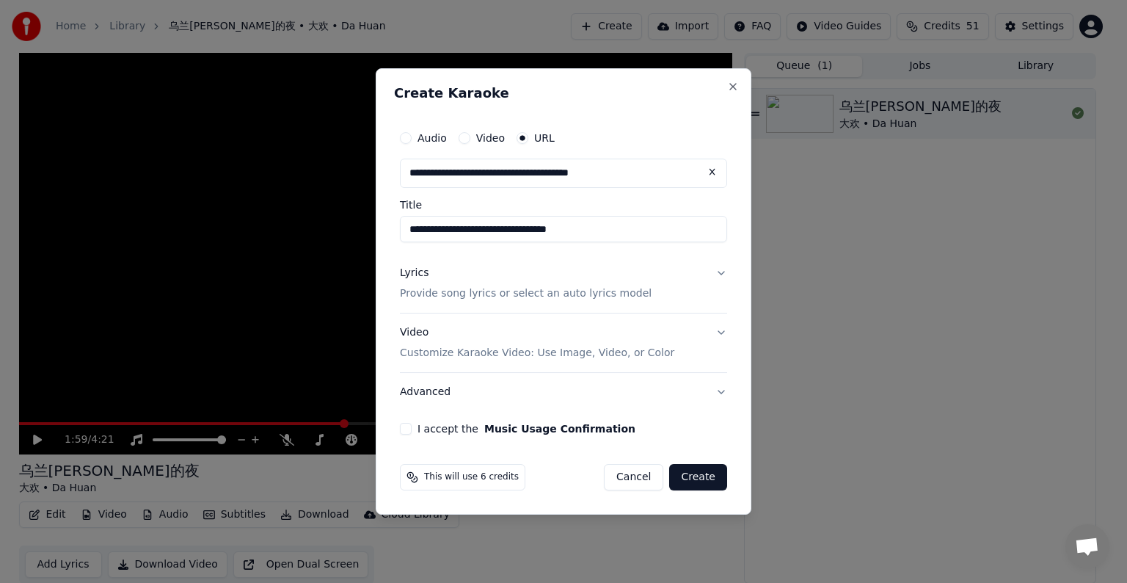
click at [722, 270] on button "Lyrics Provide song lyrics or select an auto lyrics model" at bounding box center [563, 283] width 327 height 59
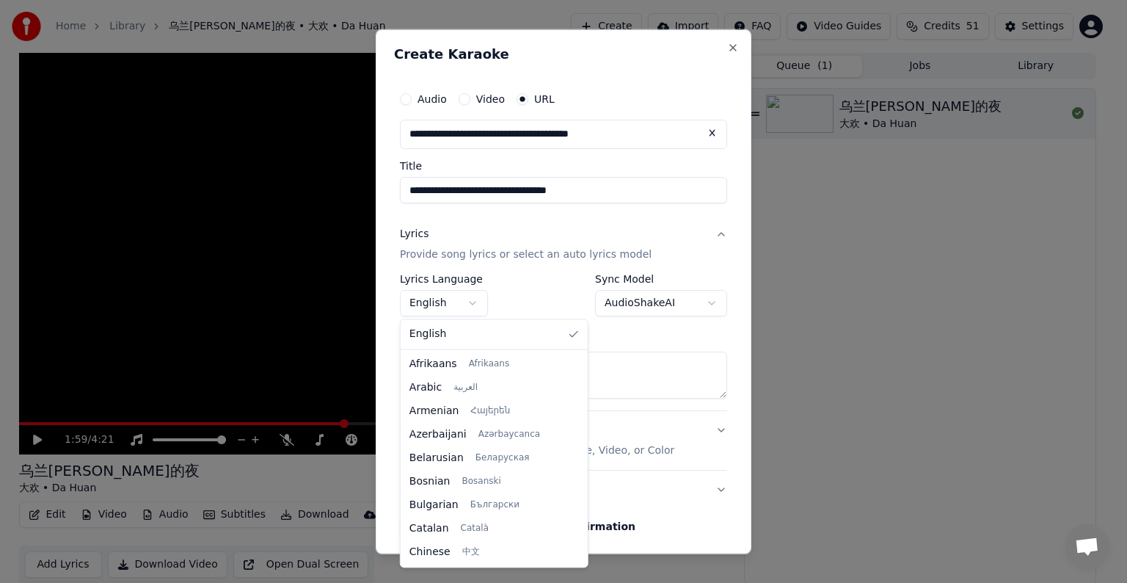
click at [446, 303] on body "**********" at bounding box center [557, 291] width 1114 height 583
select select "**"
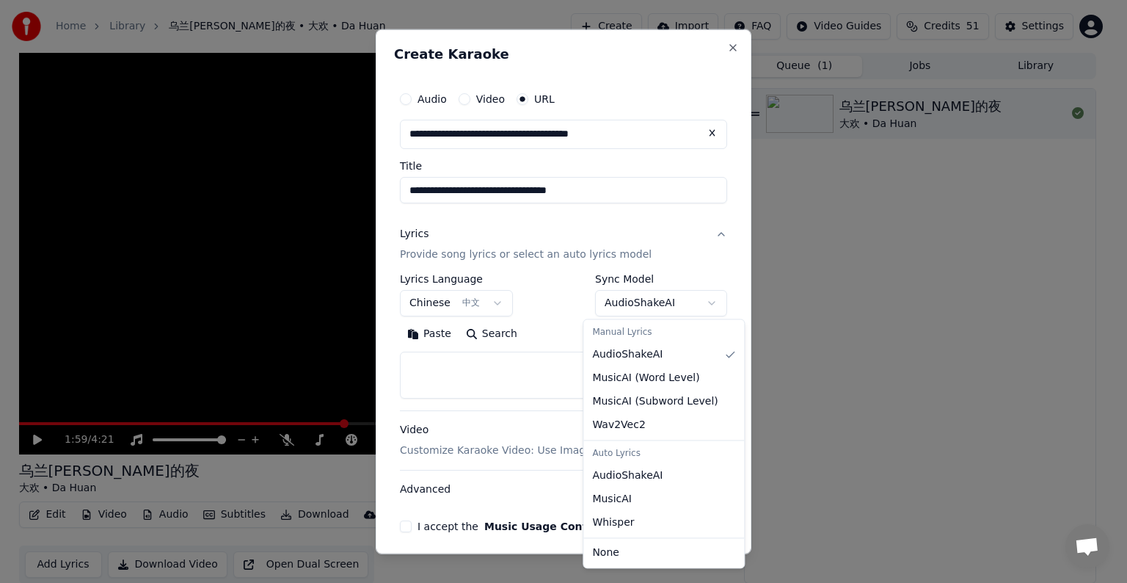
click at [696, 300] on body "**********" at bounding box center [557, 291] width 1114 height 583
select select "****"
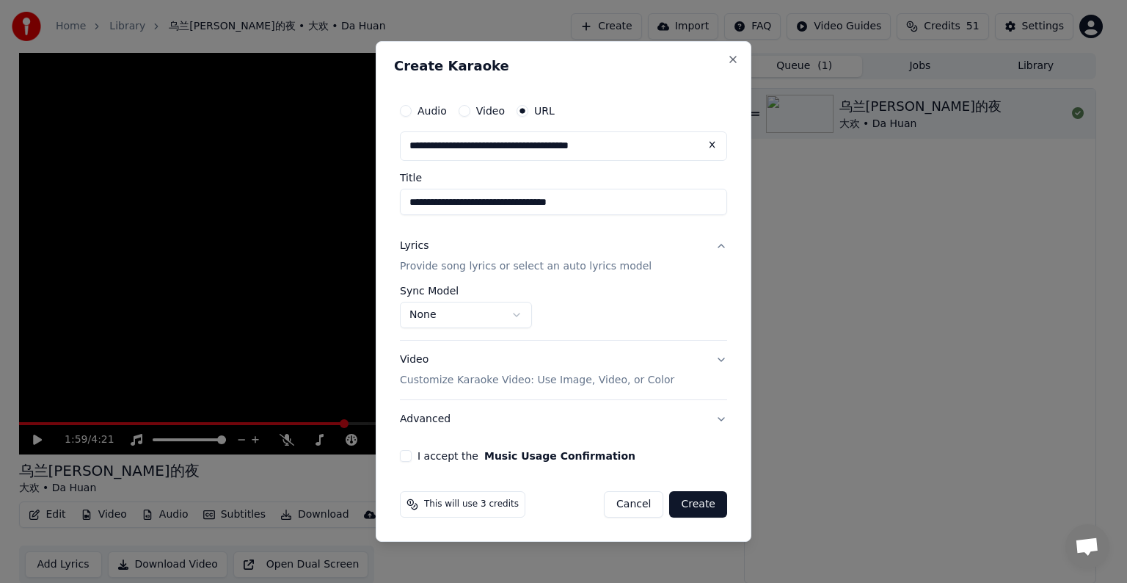
click at [400, 455] on button "I accept the Music Usage Confirmation" at bounding box center [406, 456] width 12 height 12
click at [700, 500] on button "Create" at bounding box center [698, 504] width 58 height 26
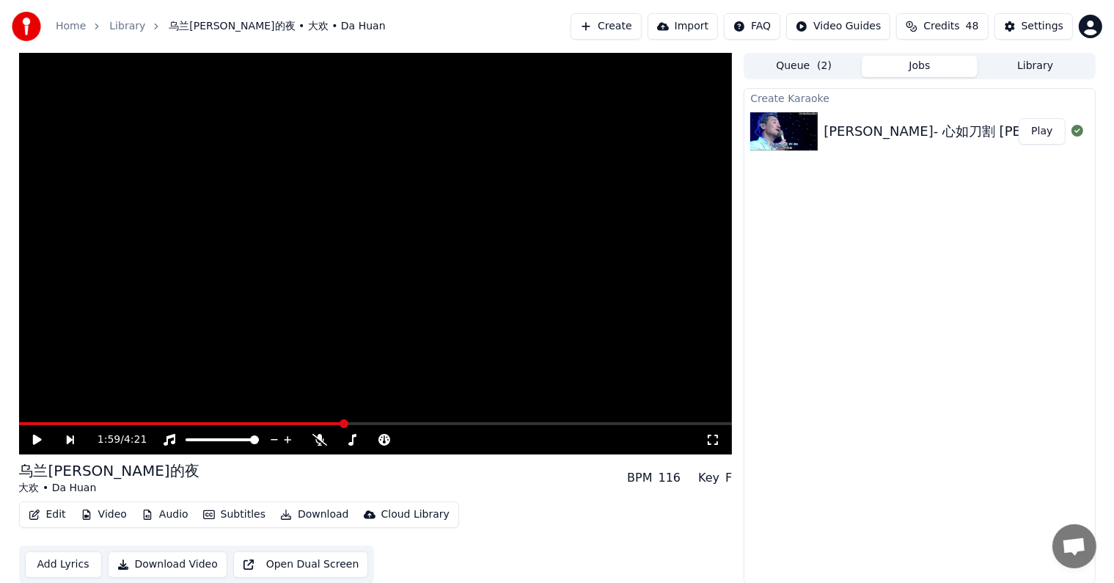
click at [1042, 132] on button "Play" at bounding box center [1042, 131] width 46 height 26
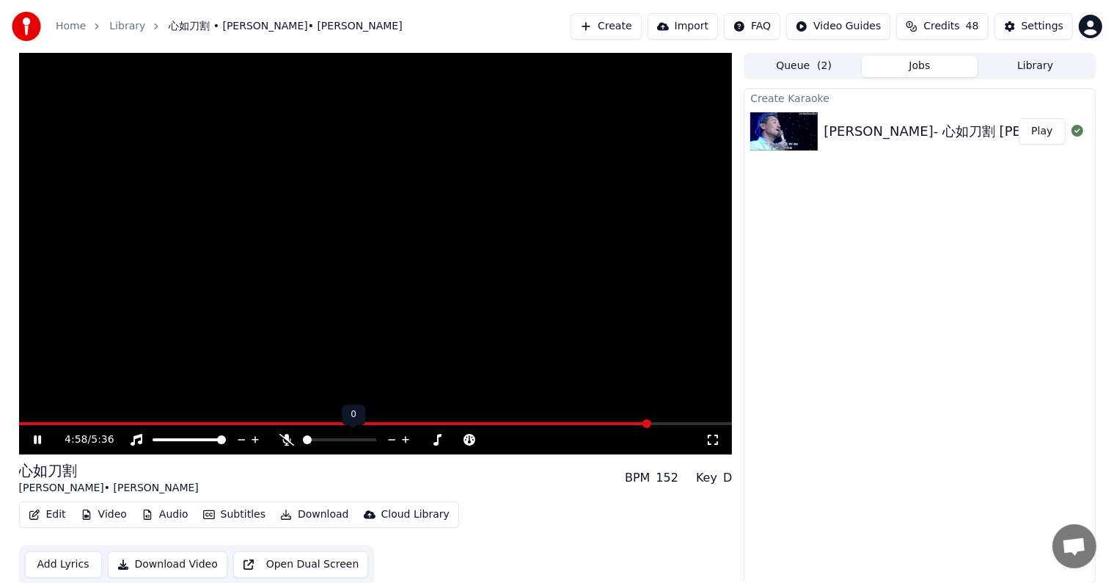
click at [406, 437] on icon at bounding box center [406, 439] width 14 height 15
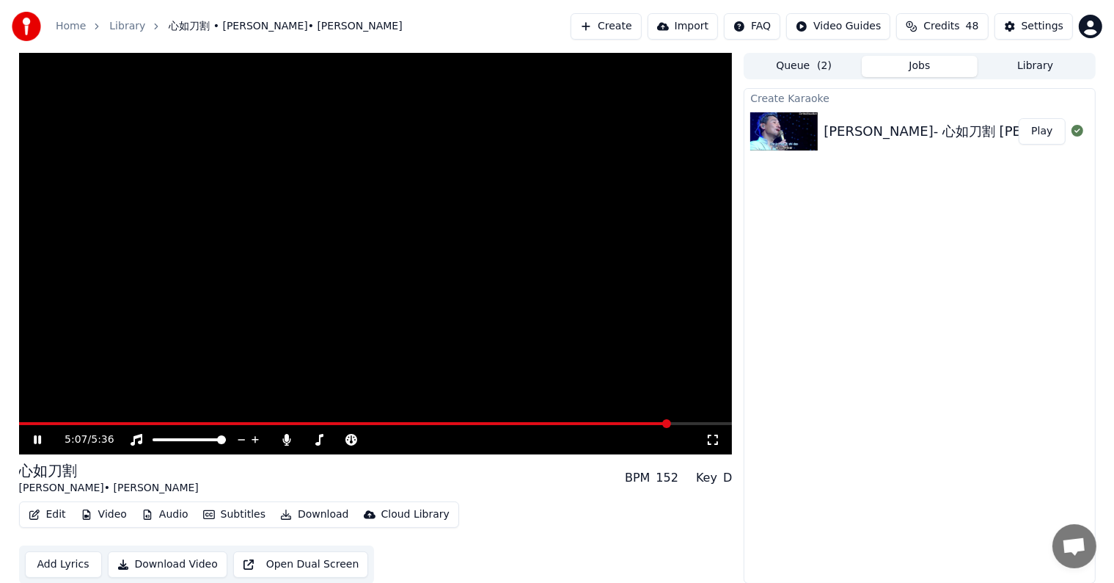
click at [29, 423] on span at bounding box center [345, 423] width 652 height 3
click at [406, 437] on icon at bounding box center [405, 439] width 7 height 7
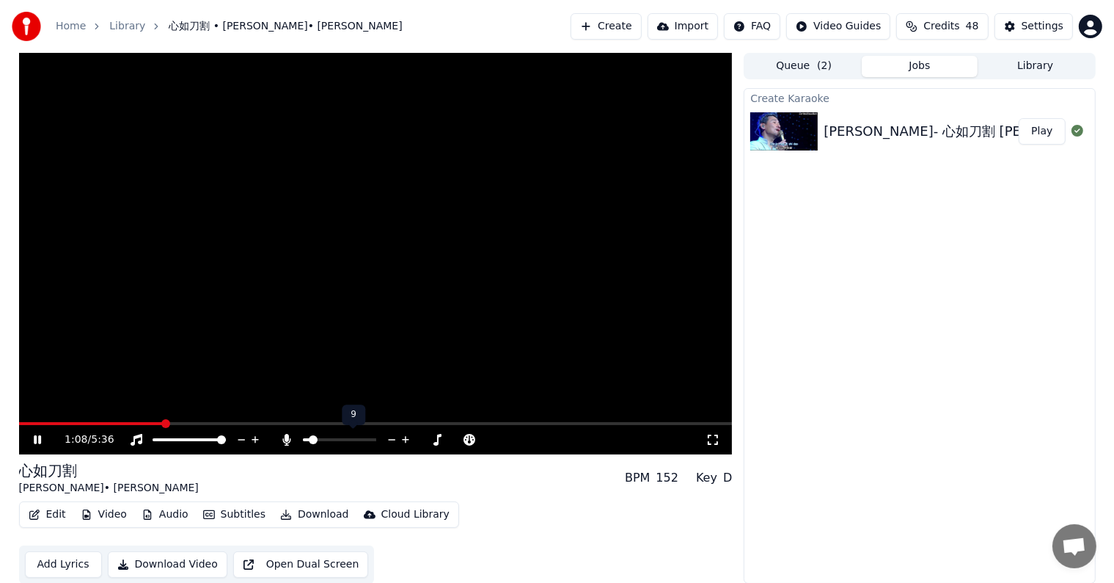
click at [406, 437] on icon at bounding box center [405, 439] width 7 height 7
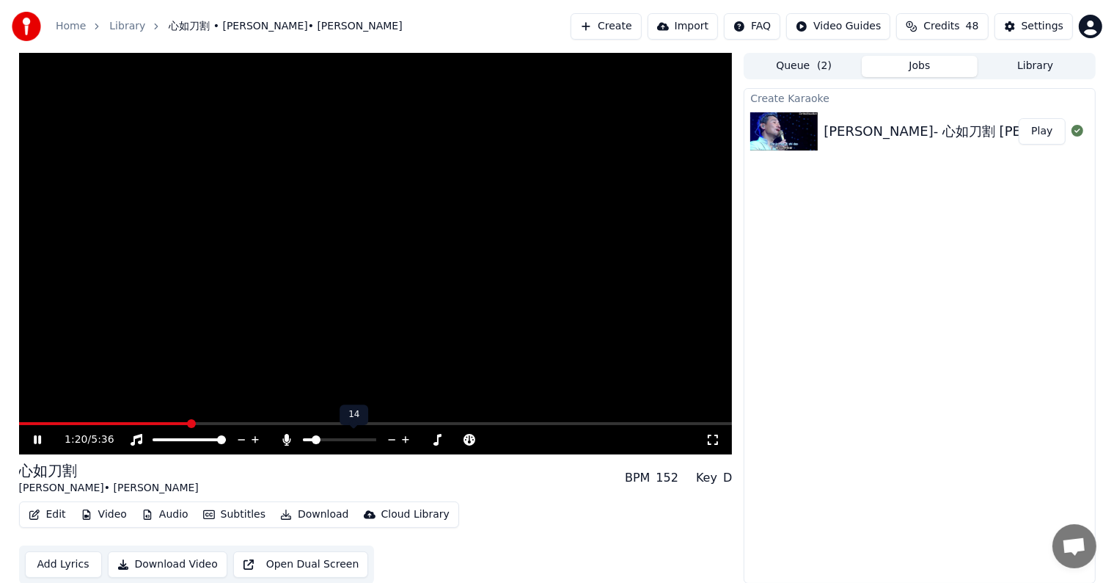
click at [406, 437] on icon at bounding box center [405, 439] width 7 height 7
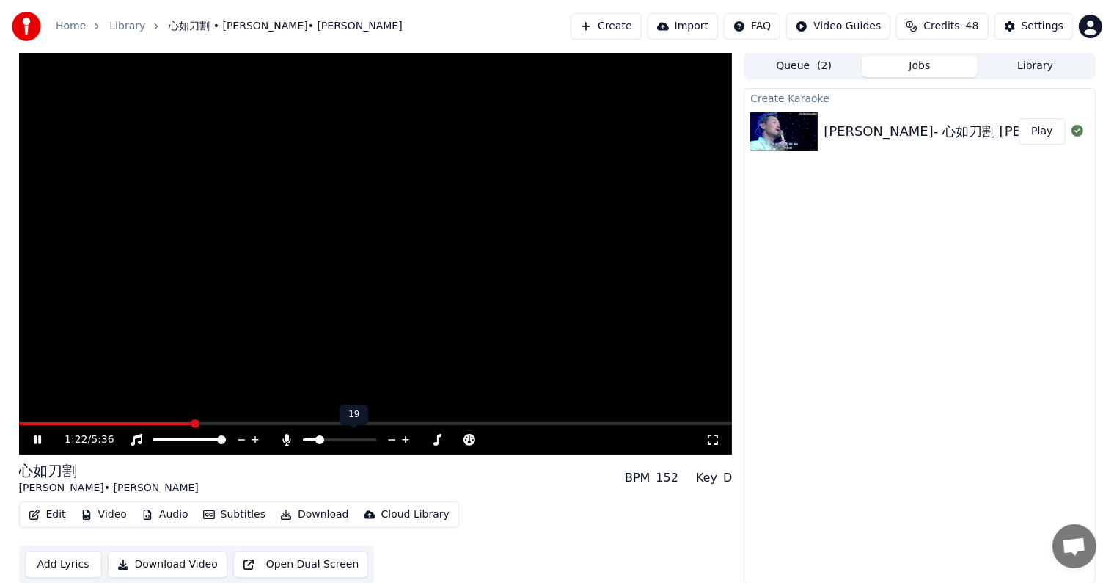
click at [406, 437] on icon at bounding box center [405, 439] width 7 height 7
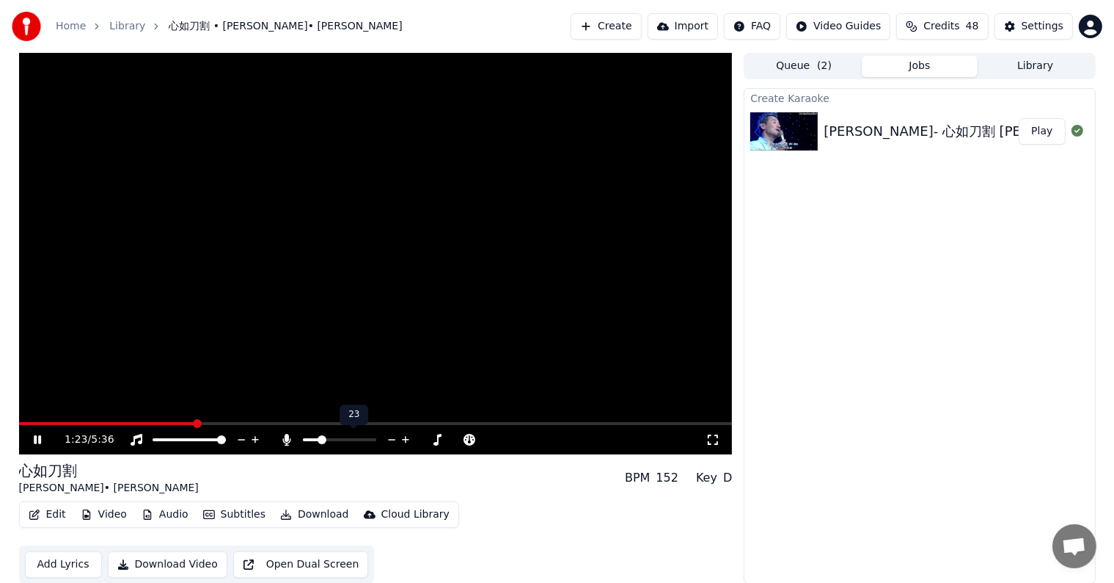
click at [406, 437] on icon at bounding box center [405, 439] width 7 height 7
click at [29, 424] on span at bounding box center [24, 423] width 10 height 3
click at [406, 438] on icon at bounding box center [405, 439] width 7 height 7
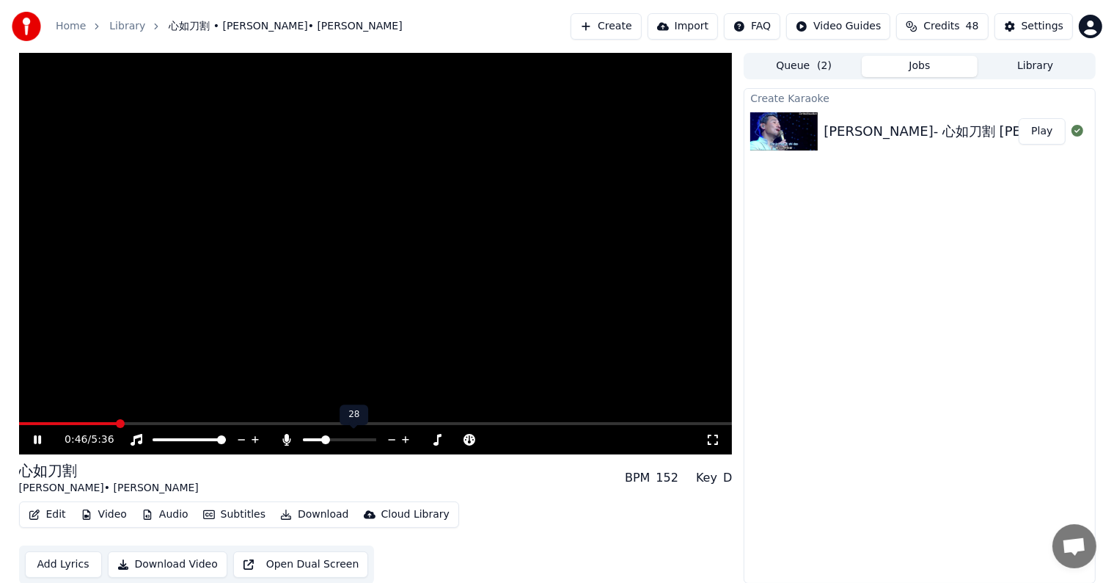
click at [406, 438] on icon at bounding box center [405, 439] width 7 height 7
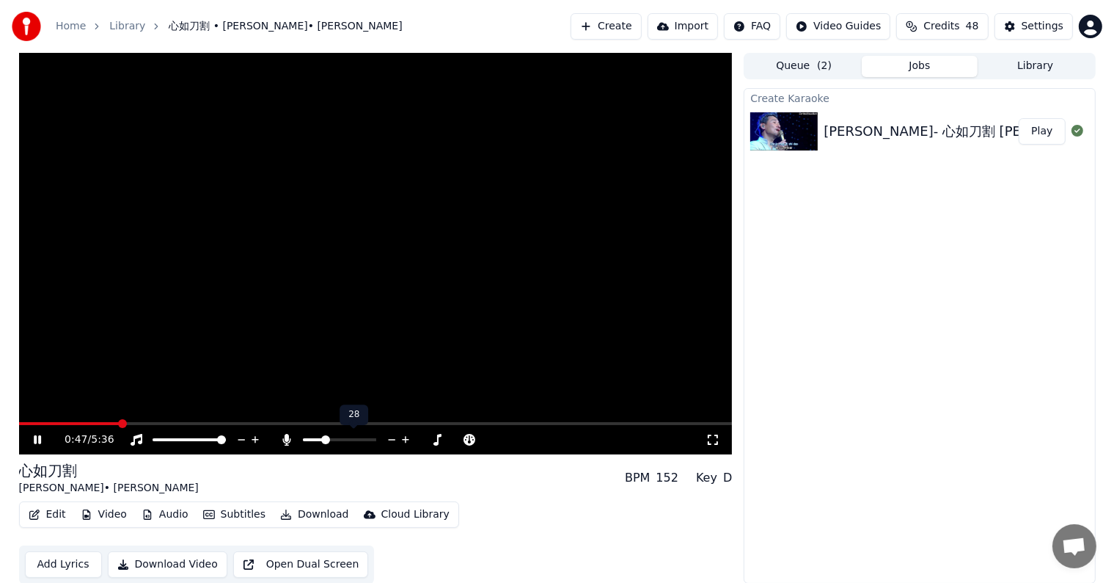
click at [406, 438] on icon at bounding box center [405, 439] width 7 height 7
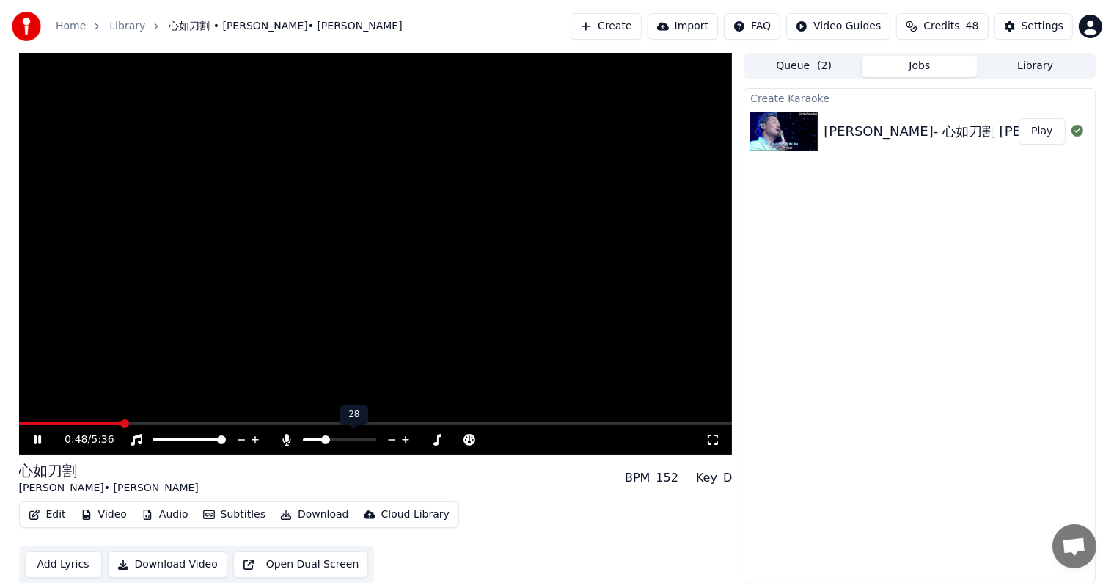
click at [406, 438] on icon at bounding box center [405, 439] width 7 height 7
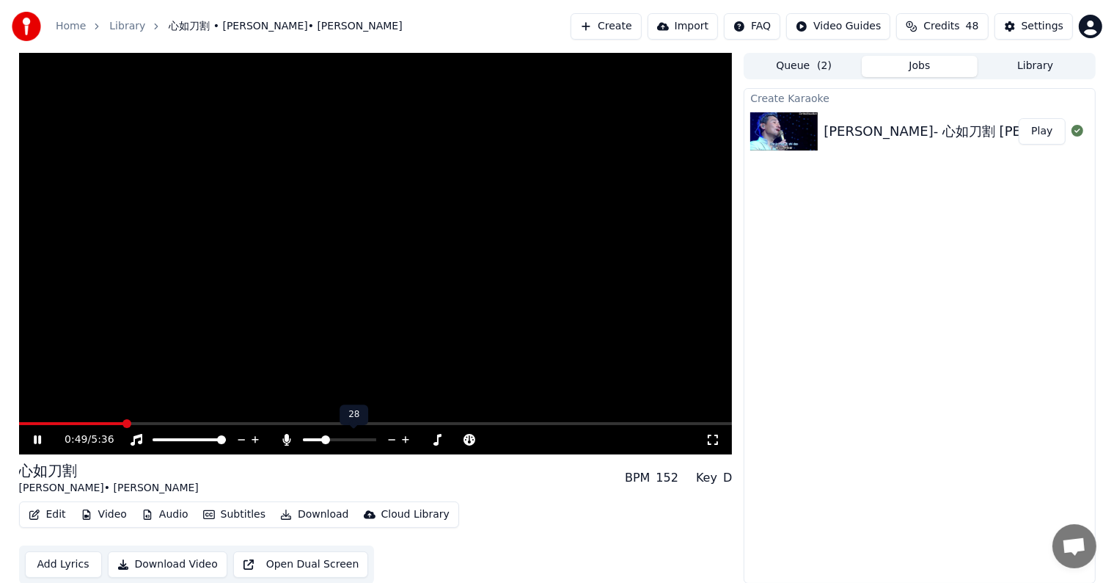
click at [406, 438] on icon at bounding box center [405, 439] width 7 height 7
click at [405, 437] on icon at bounding box center [406, 439] width 14 height 15
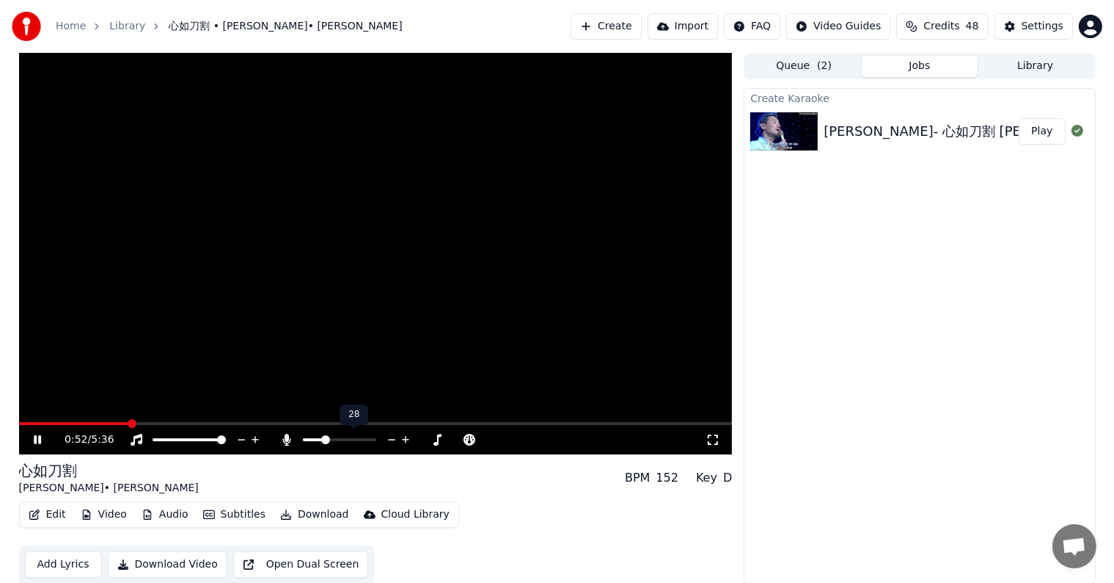
click at [405, 437] on icon at bounding box center [406, 439] width 14 height 15
click at [403, 437] on icon at bounding box center [406, 439] width 14 height 15
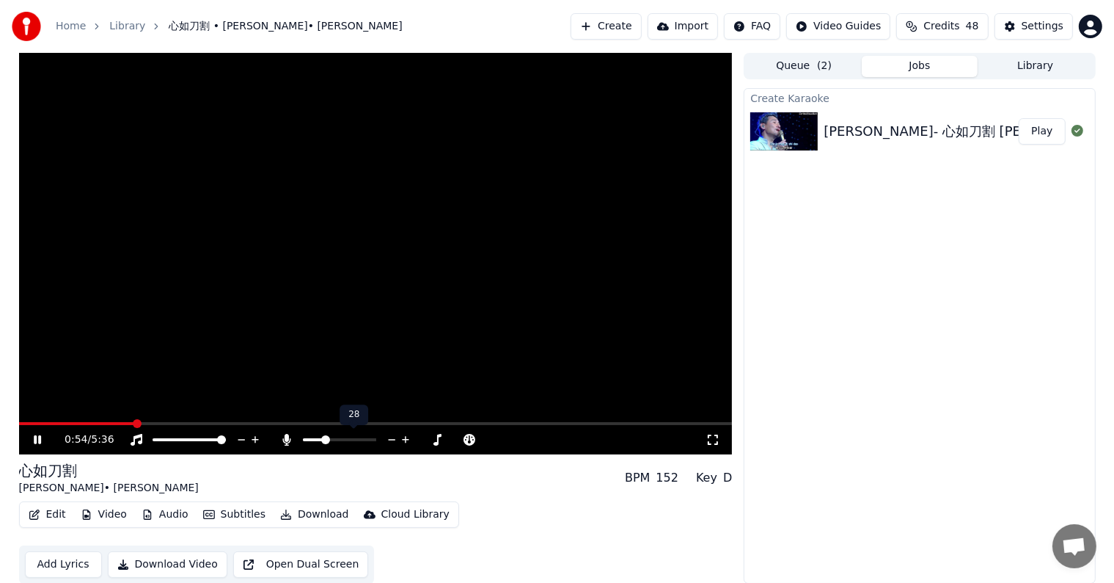
click at [403, 437] on icon at bounding box center [406, 439] width 14 height 15
click at [35, 437] on icon at bounding box center [37, 439] width 7 height 9
click at [225, 422] on span at bounding box center [121, 423] width 205 height 3
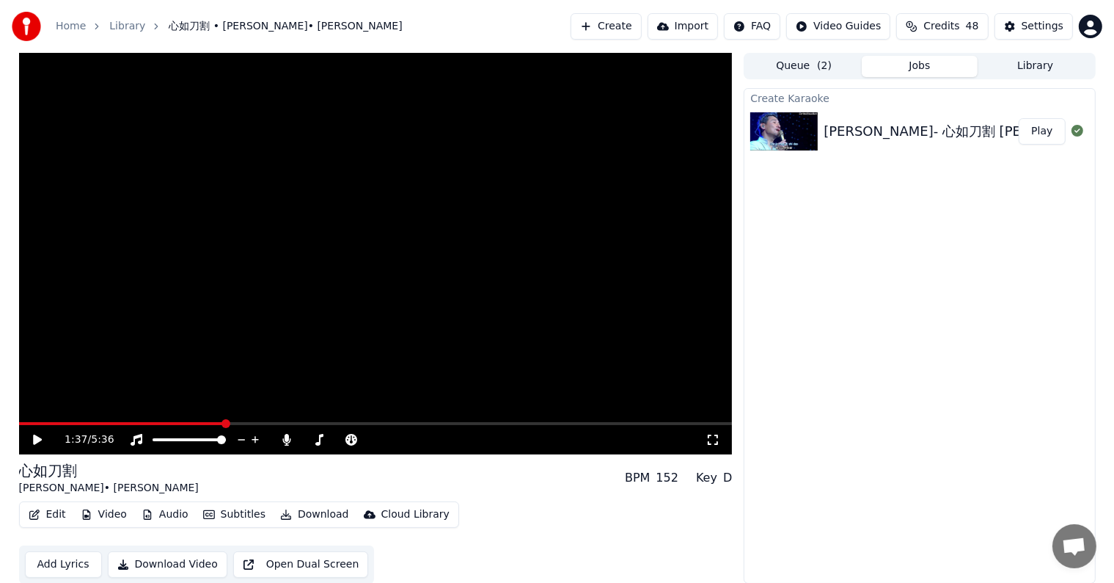
click at [39, 438] on icon at bounding box center [37, 439] width 9 height 10
click at [392, 435] on icon at bounding box center [392, 439] width 14 height 15
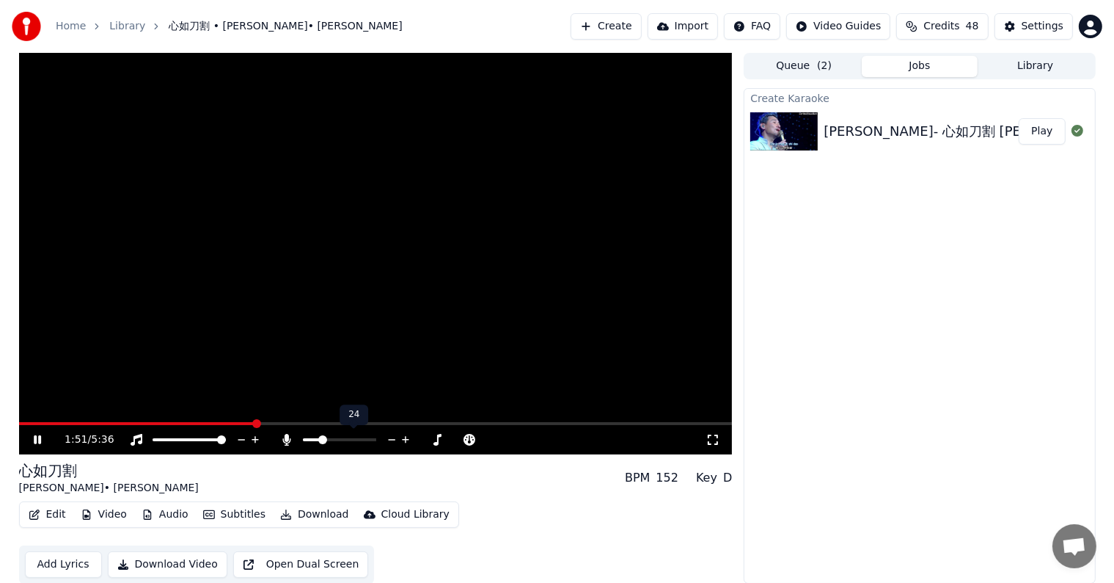
click at [392, 435] on icon at bounding box center [392, 439] width 14 height 15
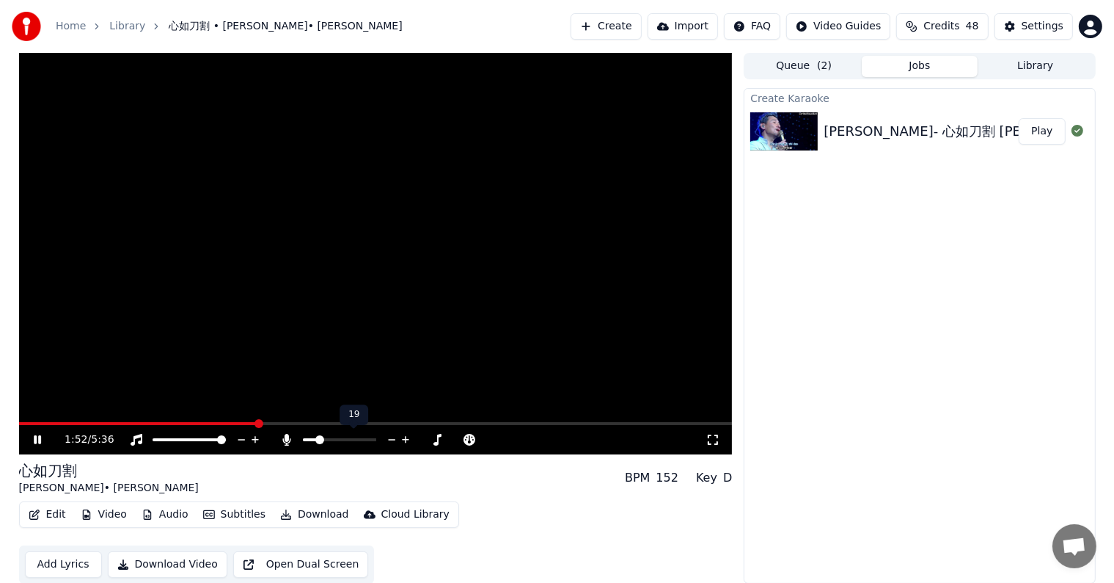
click at [392, 435] on icon at bounding box center [392, 439] width 14 height 15
click at [393, 434] on icon at bounding box center [392, 439] width 14 height 15
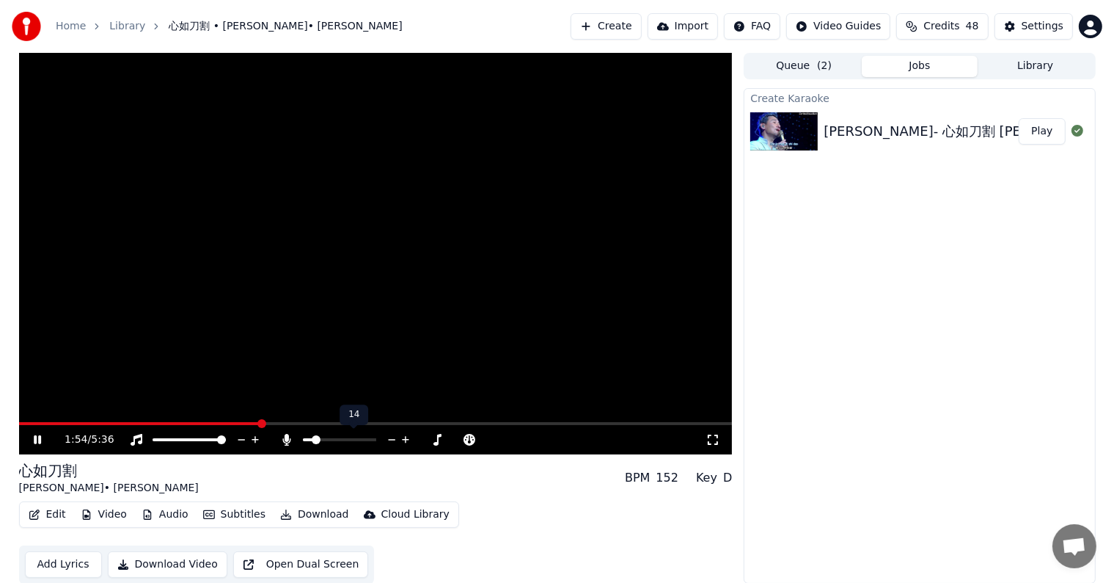
click at [393, 434] on icon at bounding box center [392, 439] width 14 height 15
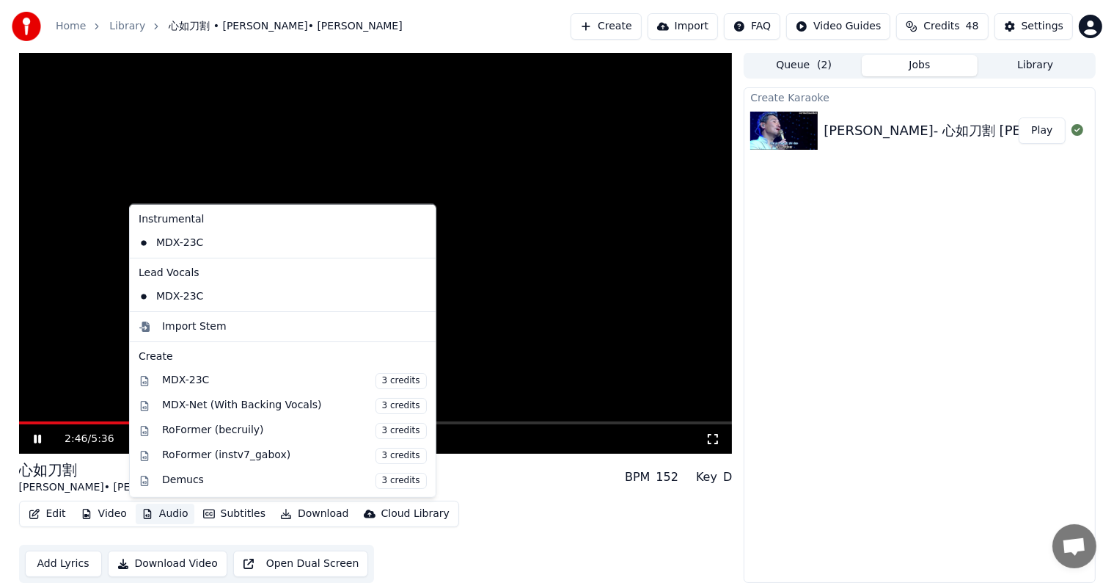
click at [160, 515] on button "Audio" at bounding box center [165, 513] width 59 height 21
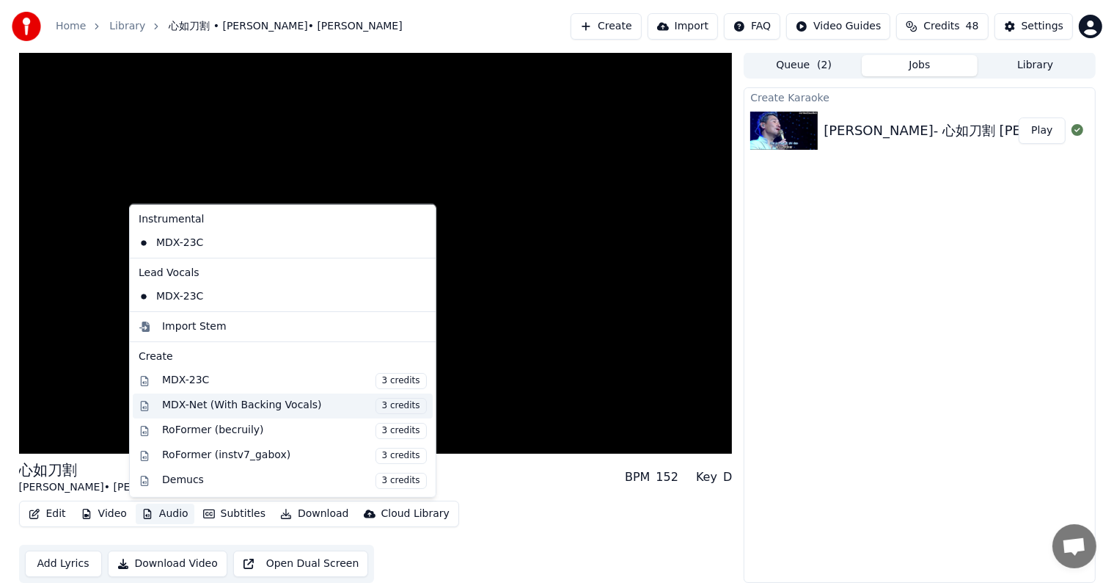
click at [262, 401] on div "MDX-Net (With Backing Vocals) 3 credits" at bounding box center [294, 405] width 265 height 16
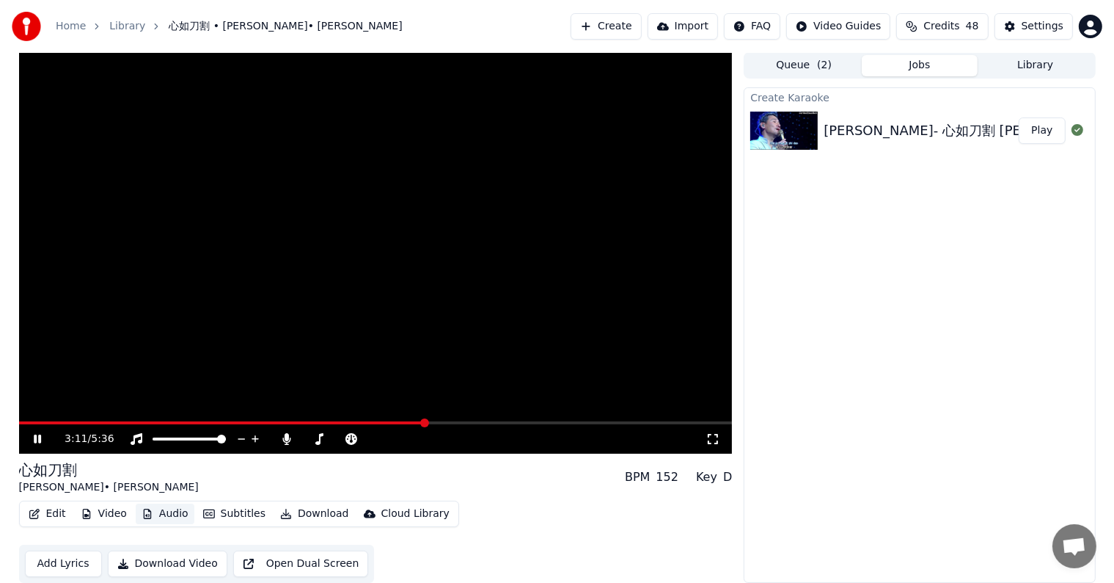
click at [262, 401] on video at bounding box center [376, 252] width 714 height 401
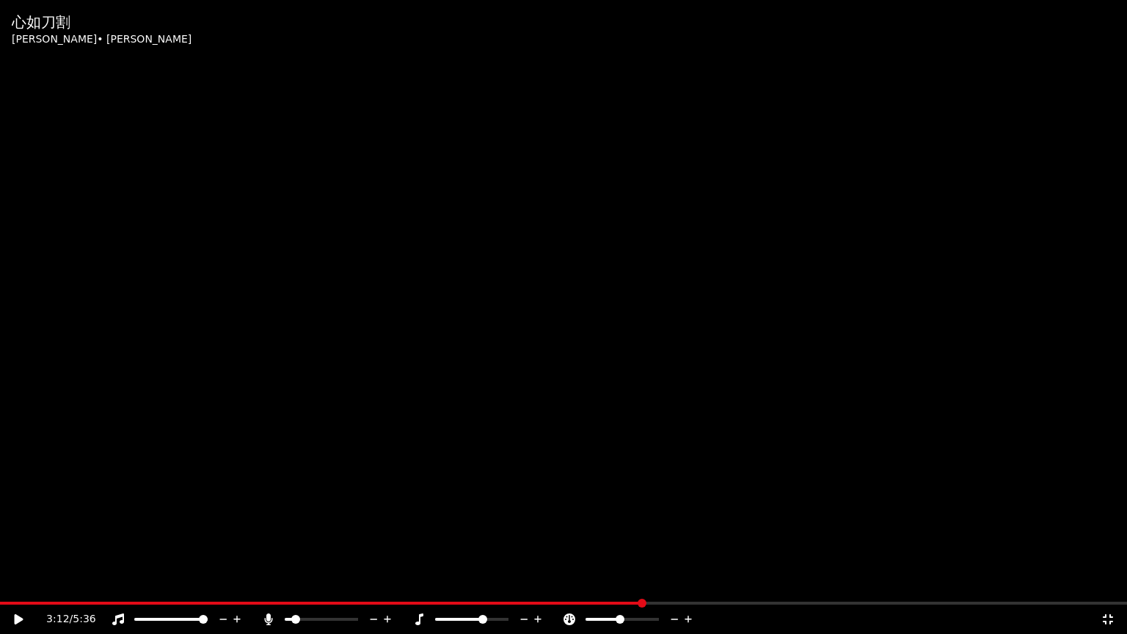
click at [1101, 582] on icon at bounding box center [1108, 619] width 15 height 12
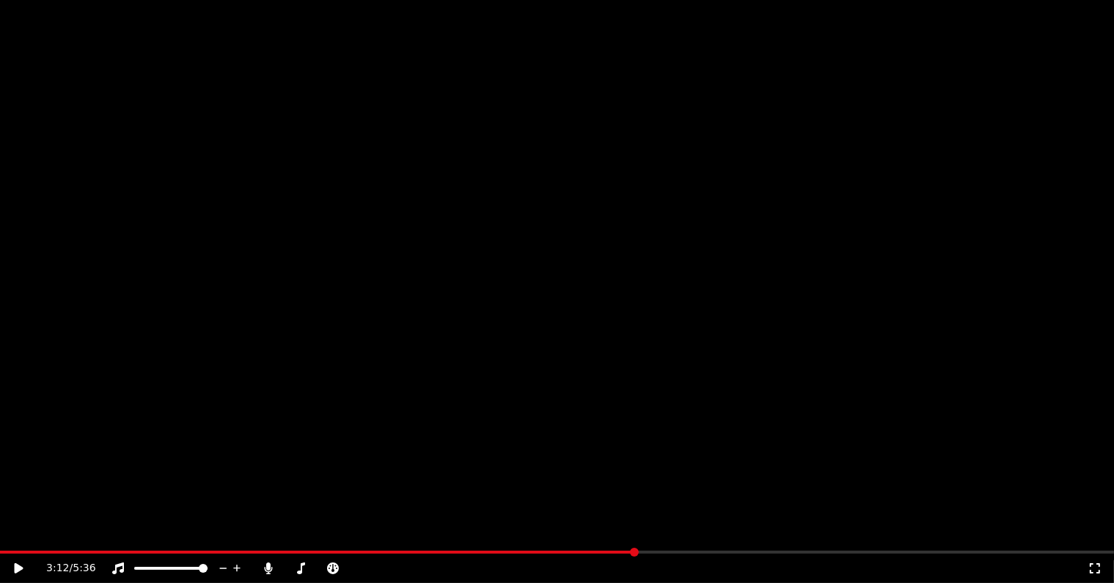
click at [166, 123] on button "Audio" at bounding box center [165, 113] width 59 height 21
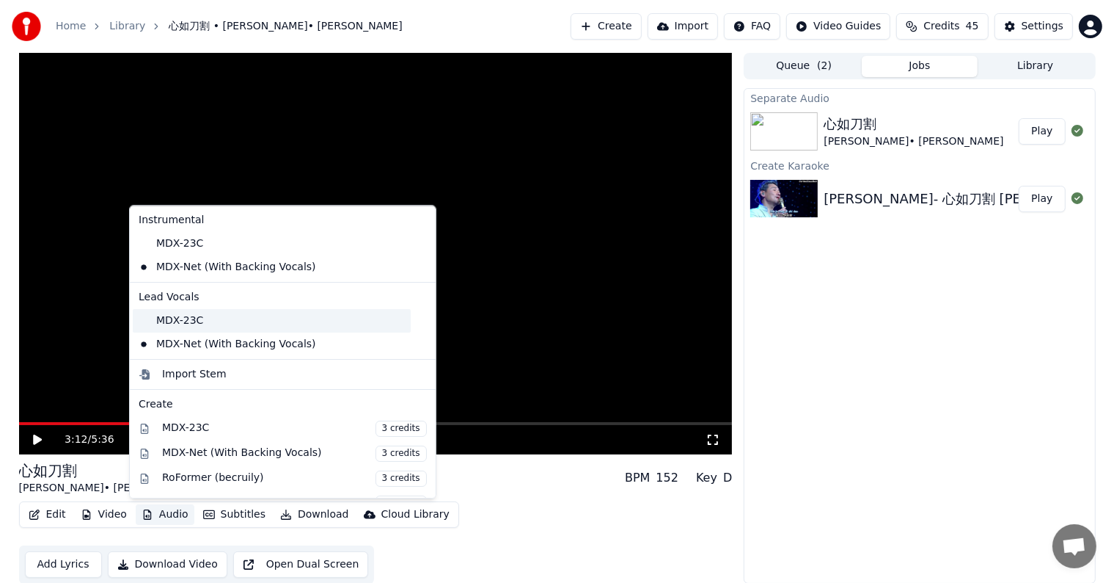
click at [144, 316] on div "MDX-23C" at bounding box center [272, 320] width 278 height 23
click at [163, 510] on button "Audio" at bounding box center [165, 514] width 59 height 21
click at [149, 344] on div "MDX-Net (With Backing Vocals)" at bounding box center [272, 343] width 278 height 23
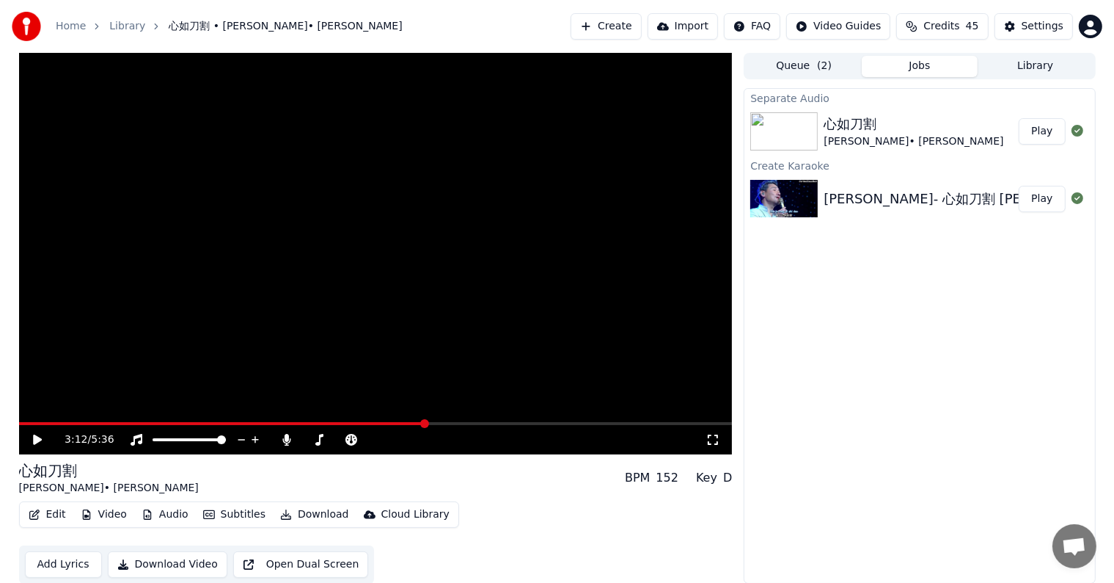
click at [1047, 134] on button "Play" at bounding box center [1042, 131] width 46 height 26
click at [423, 439] on icon at bounding box center [424, 439] width 14 height 15
click at [434, 439] on icon at bounding box center [437, 439] width 7 height 7
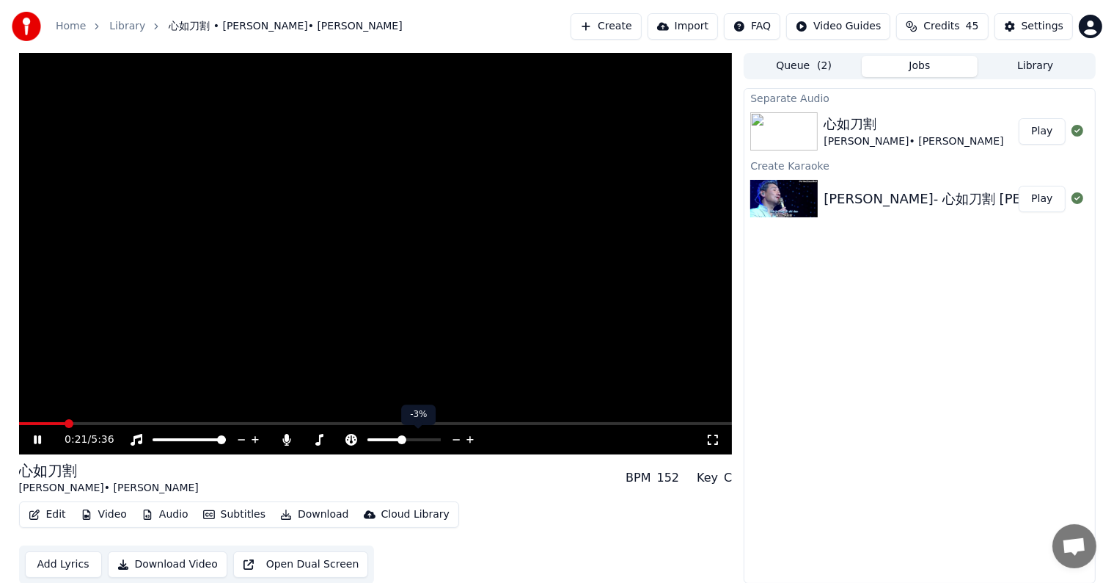
click at [471, 439] on icon at bounding box center [470, 439] width 7 height 7
click at [242, 439] on icon at bounding box center [242, 439] width 14 height 15
click at [252, 437] on icon at bounding box center [256, 439] width 14 height 15
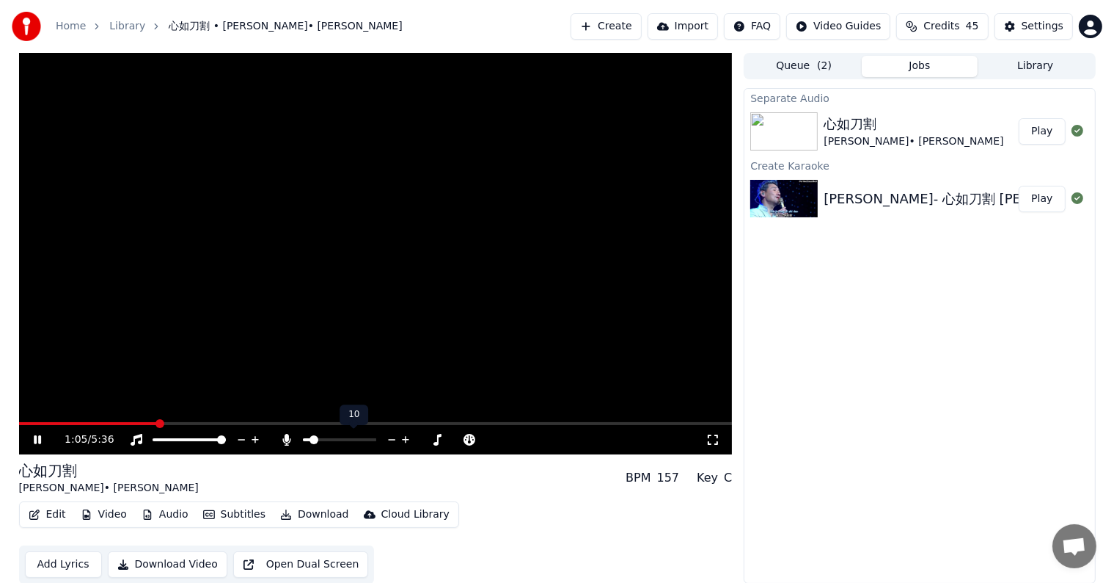
click at [393, 437] on icon at bounding box center [392, 439] width 14 height 15
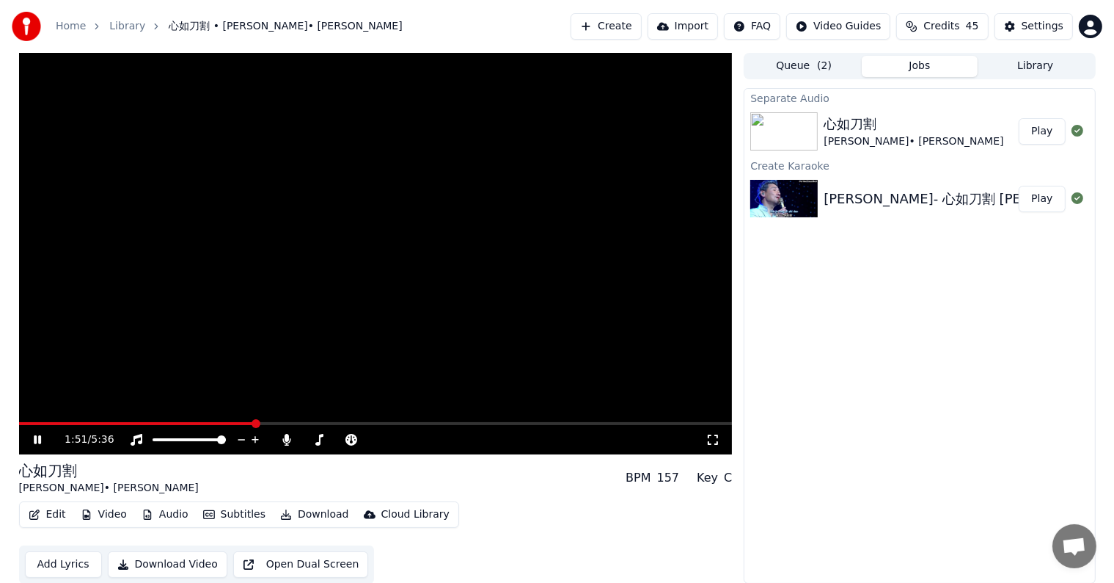
click at [37, 441] on icon at bounding box center [48, 440] width 34 height 12
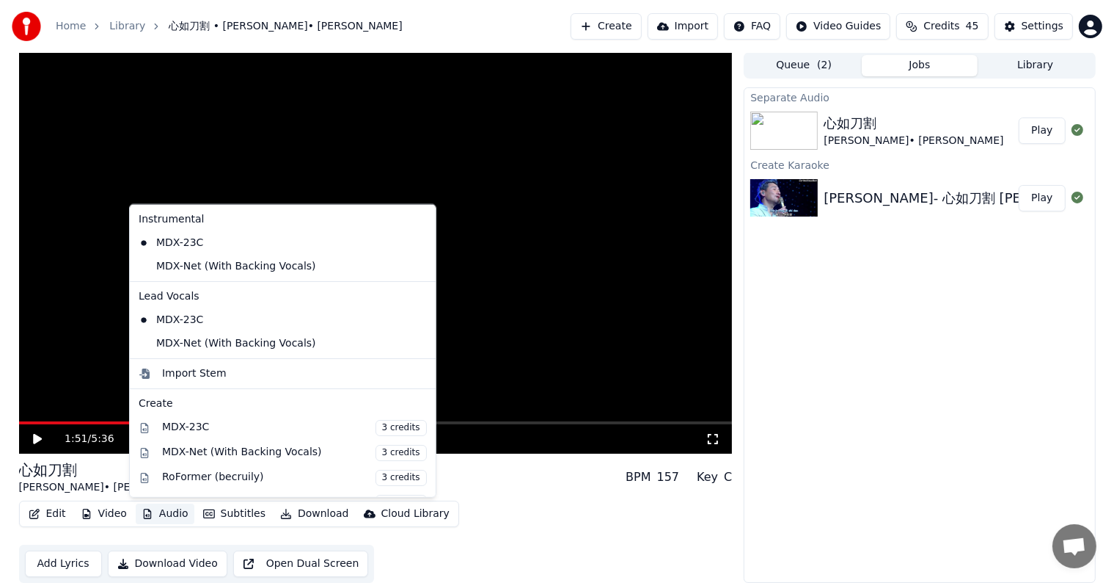
click at [167, 508] on button "Audio" at bounding box center [165, 513] width 59 height 21
click at [145, 263] on div "MDX-Net (With Backing Vocals)" at bounding box center [272, 266] width 278 height 23
click at [153, 505] on button "Audio" at bounding box center [165, 513] width 59 height 21
click at [153, 337] on div "MDX-Net (With Backing Vocals)" at bounding box center [272, 343] width 278 height 23
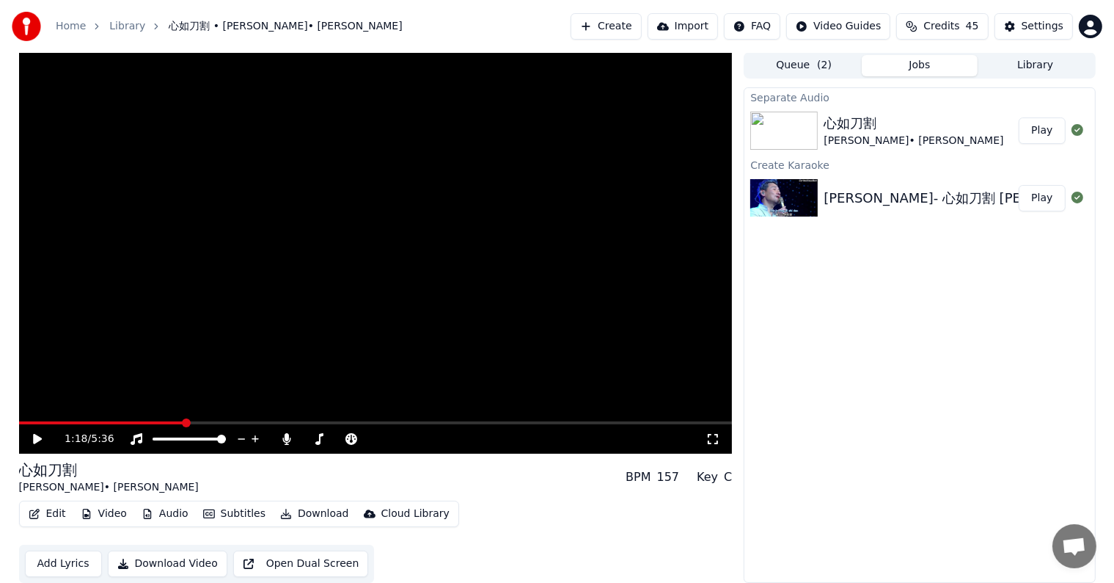
click at [183, 421] on span at bounding box center [101, 422] width 165 height 3
click at [35, 436] on icon at bounding box center [37, 439] width 9 height 10
click at [41, 437] on icon at bounding box center [48, 439] width 34 height 12
click at [318, 423] on span at bounding box center [168, 422] width 299 height 3
click at [35, 439] on icon at bounding box center [37, 439] width 9 height 10
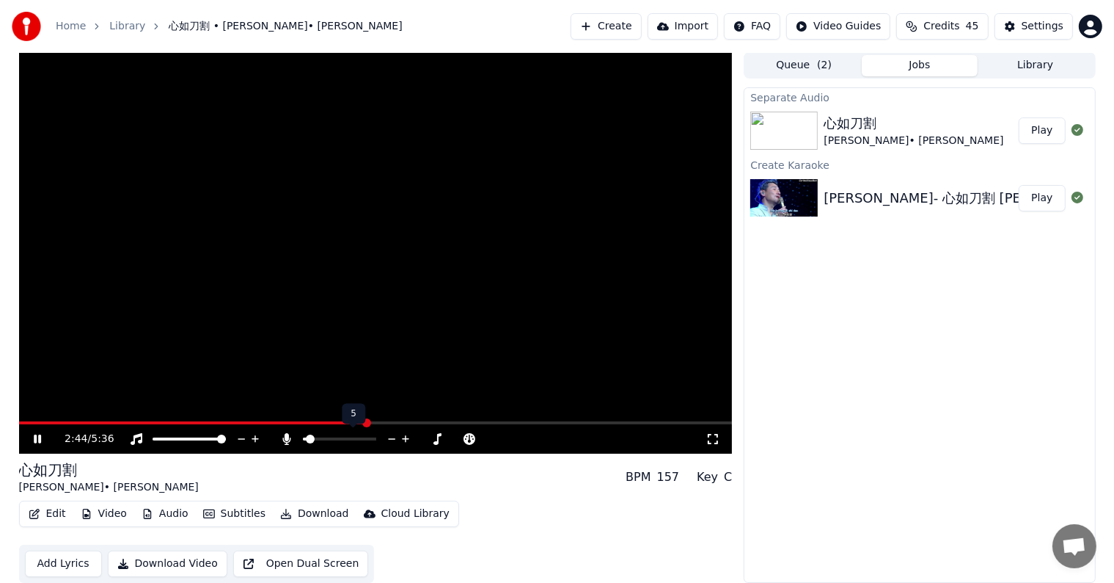
click at [376, 260] on video at bounding box center [376, 252] width 714 height 401
click at [36, 437] on icon at bounding box center [37, 439] width 9 height 10
click at [347, 420] on video at bounding box center [376, 252] width 714 height 401
click at [348, 420] on video at bounding box center [376, 252] width 714 height 401
click at [350, 421] on span at bounding box center [185, 422] width 332 height 3
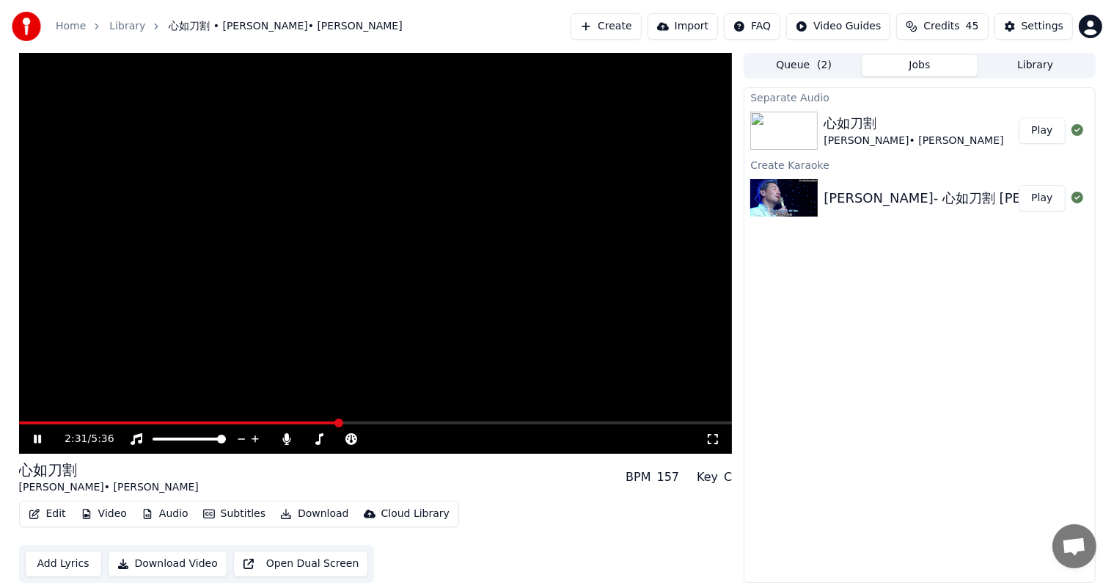
click at [337, 423] on span at bounding box center [179, 422] width 320 height 3
click at [334, 423] on span at bounding box center [187, 422] width 337 height 3
click at [38, 437] on icon at bounding box center [37, 438] width 7 height 9
click at [331, 420] on video at bounding box center [376, 252] width 714 height 401
click at [332, 422] on span at bounding box center [175, 422] width 313 height 3
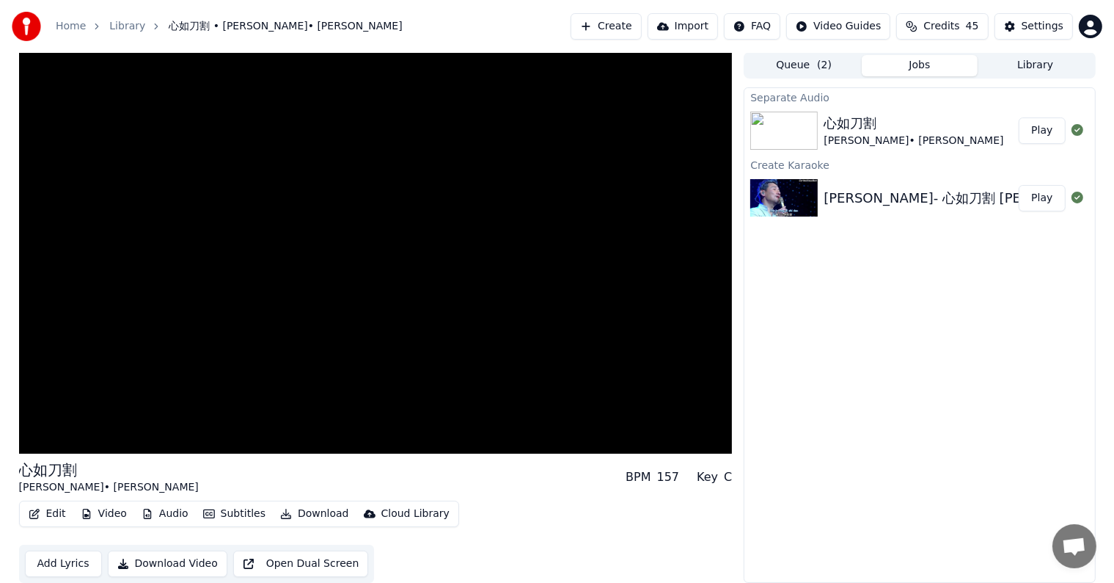
click at [315, 323] on video at bounding box center [376, 252] width 714 height 401
